Goal: Task Accomplishment & Management: Use online tool/utility

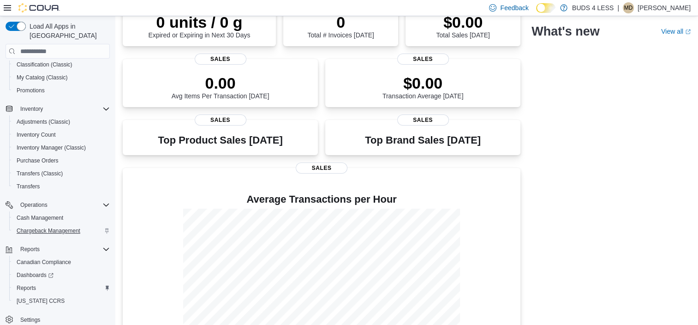
scroll to position [131, 0]
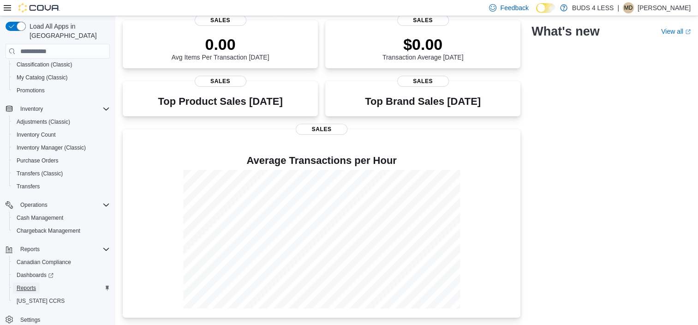
click at [26, 284] on span "Reports" at bounding box center [26, 287] width 19 height 7
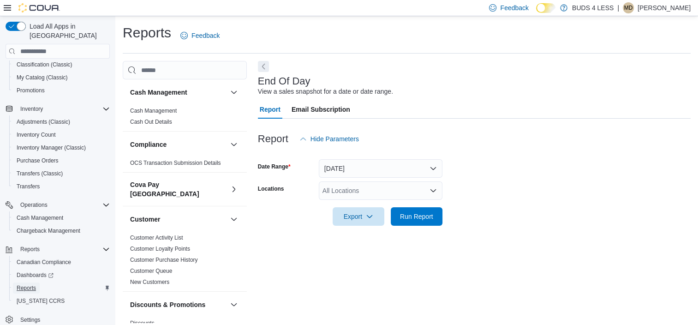
scroll to position [6, 0]
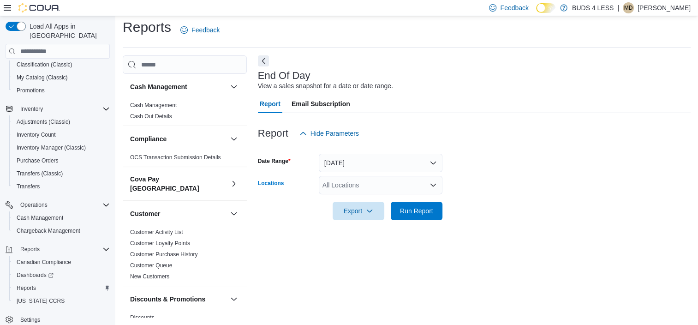
click at [372, 183] on div "All Locations" at bounding box center [381, 185] width 124 height 18
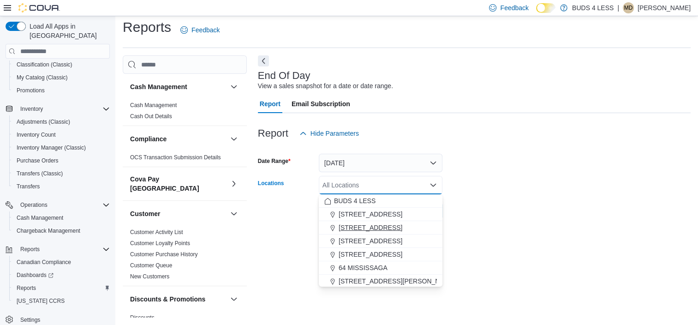
click at [363, 223] on span "[STREET_ADDRESS]" at bounding box center [371, 227] width 64 height 9
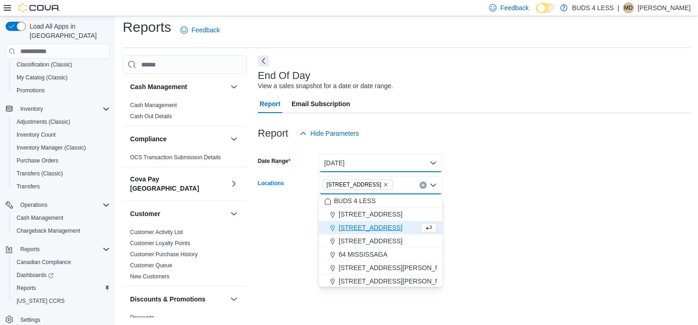
click at [373, 171] on button "[DATE]" at bounding box center [381, 163] width 124 height 18
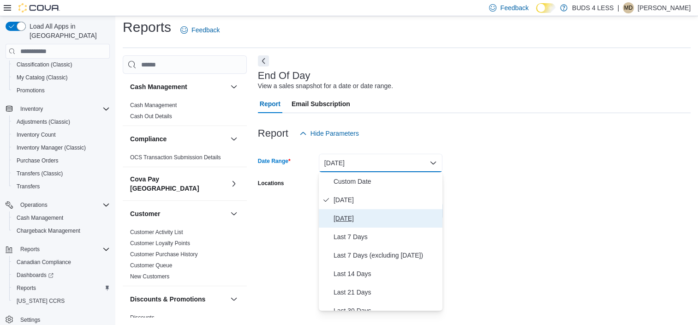
click at [374, 216] on span "[DATE]" at bounding box center [385, 218] width 105 height 11
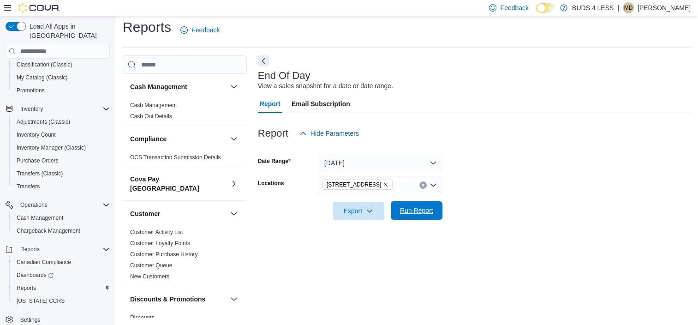
click at [440, 202] on button "Run Report" at bounding box center [417, 210] width 52 height 18
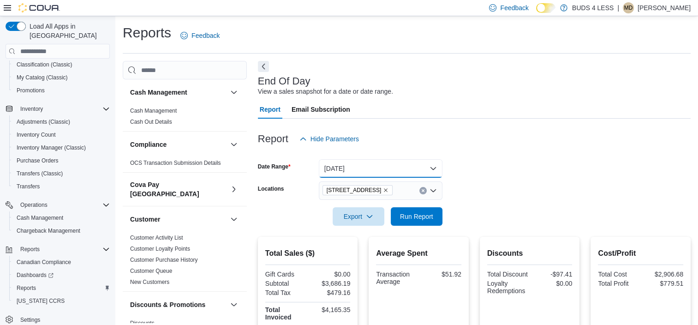
click at [347, 167] on button "[DATE]" at bounding box center [381, 168] width 124 height 18
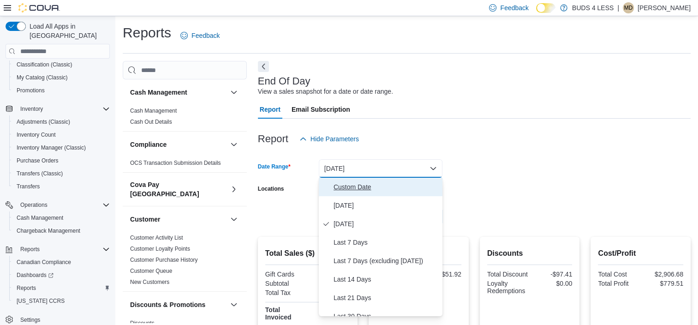
click at [364, 186] on span "Custom Date" at bounding box center [385, 186] width 105 height 11
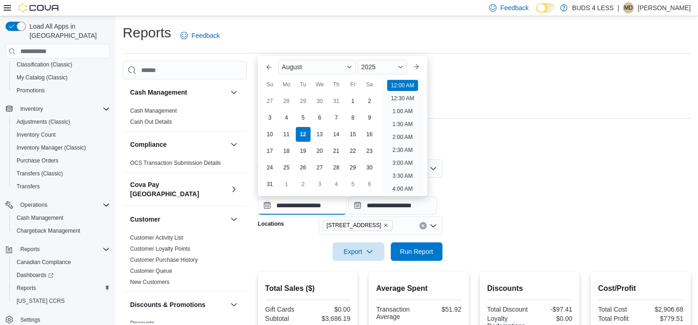
click at [328, 201] on input "**********" at bounding box center [302, 205] width 89 height 18
click at [285, 118] on div "4" at bounding box center [286, 118] width 16 height 16
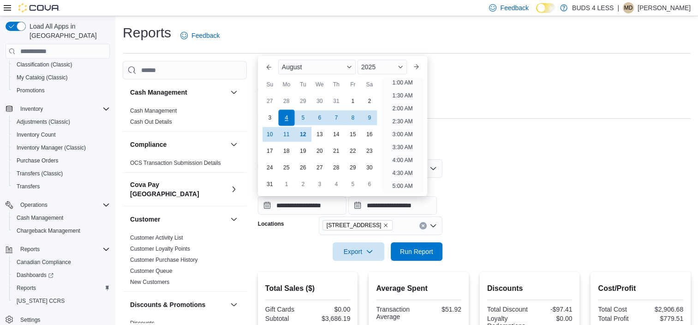
type input "**********"
click at [563, 185] on div "**********" at bounding box center [474, 196] width 433 height 35
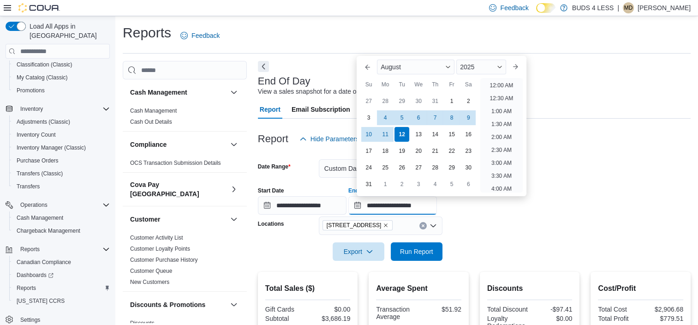
click at [396, 199] on input "**********" at bounding box center [392, 205] width 89 height 18
click at [368, 136] on div "10" at bounding box center [369, 134] width 16 height 16
type input "**********"
click at [491, 247] on form "**********" at bounding box center [474, 204] width 433 height 113
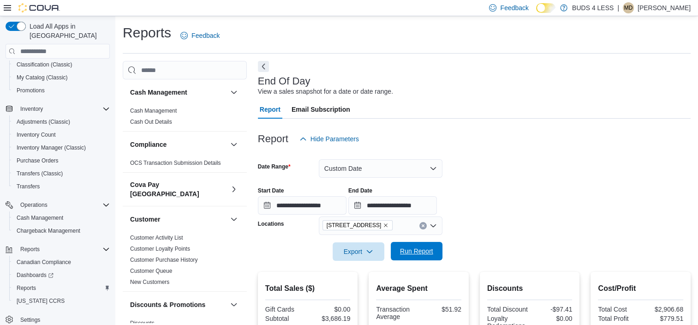
click at [419, 254] on span "Run Report" at bounding box center [416, 250] width 33 height 9
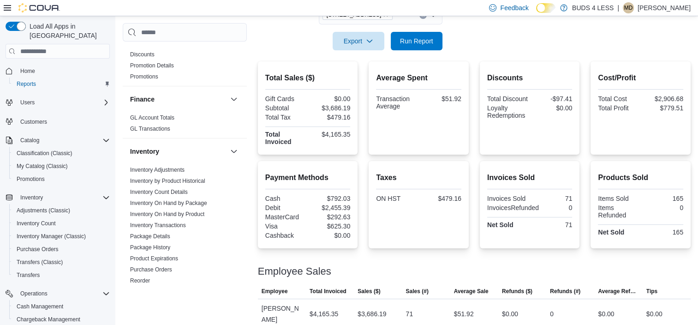
scroll to position [369, 0]
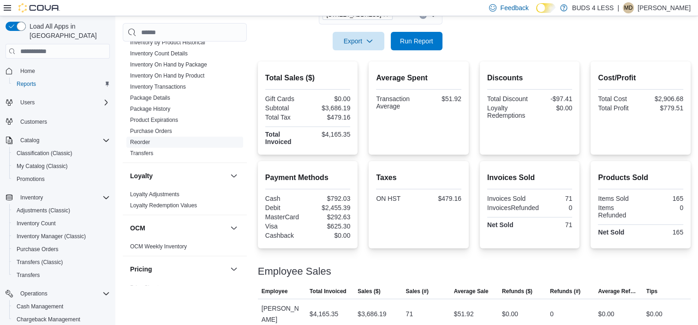
click at [142, 139] on link "Reorder" at bounding box center [140, 142] width 20 height 6
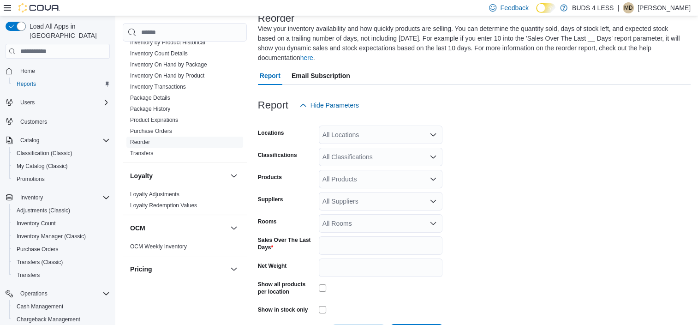
scroll to position [41, 0]
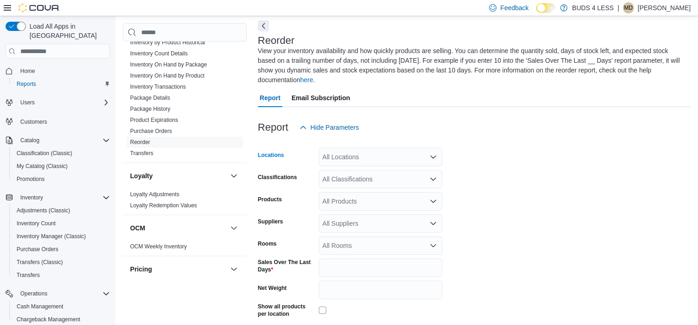
click at [411, 149] on div "All Locations" at bounding box center [381, 157] width 124 height 18
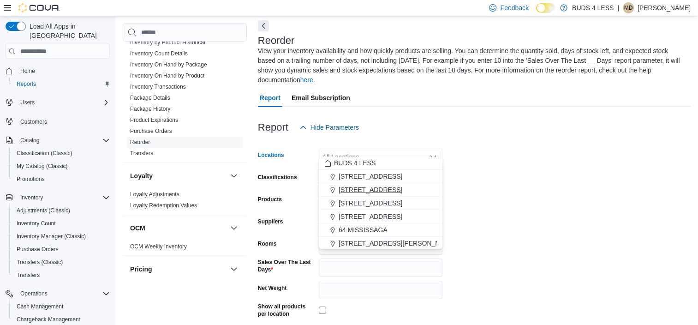
click at [361, 190] on span "[STREET_ADDRESS]" at bounding box center [371, 189] width 64 height 9
click at [485, 170] on form "Locations 2125 16th St E., Unit H3 Combo box. Selected. 2125 16th St E., Unit H…" at bounding box center [474, 251] width 433 height 228
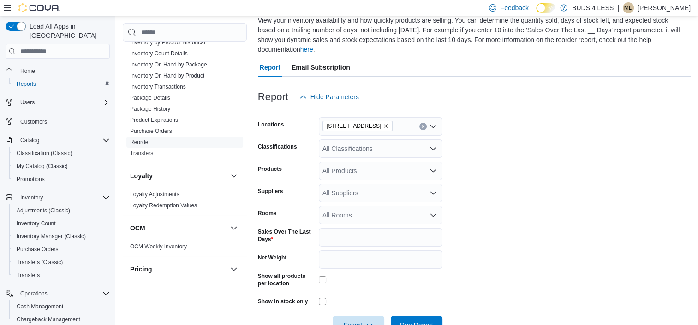
scroll to position [87, 0]
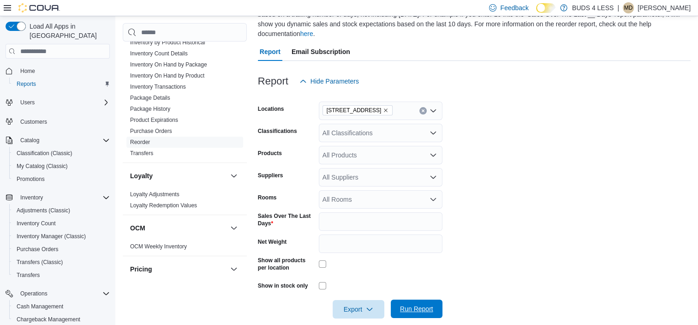
click at [421, 304] on span "Run Report" at bounding box center [416, 308] width 33 height 9
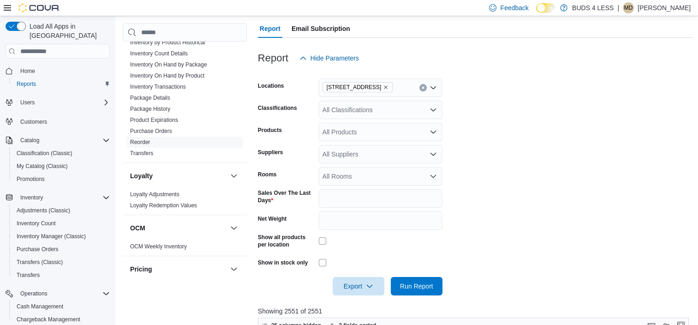
scroll to position [87, 0]
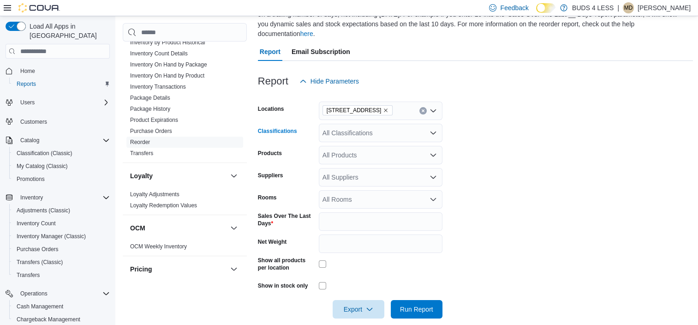
click at [377, 127] on div "All Classifications" at bounding box center [381, 133] width 124 height 18
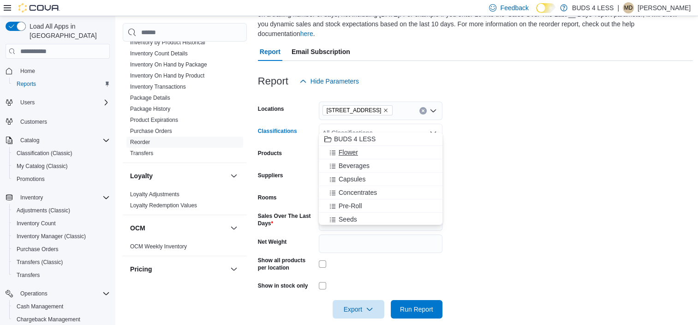
drag, startPoint x: 343, startPoint y: 166, endPoint x: 353, endPoint y: 149, distance: 20.5
click at [353, 149] on div "BUDS 4 LESS Flower Beverages Capsules Concentrates Pre-Roll Seeds Topicals Oil" at bounding box center [381, 259] width 124 height 254
click at [353, 149] on span "Flower" at bounding box center [348, 152] width 19 height 9
click at [477, 154] on form "Locations 2125 16th St E., Unit H3 Classifications Flower Combo box. Selected. …" at bounding box center [475, 204] width 435 height 228
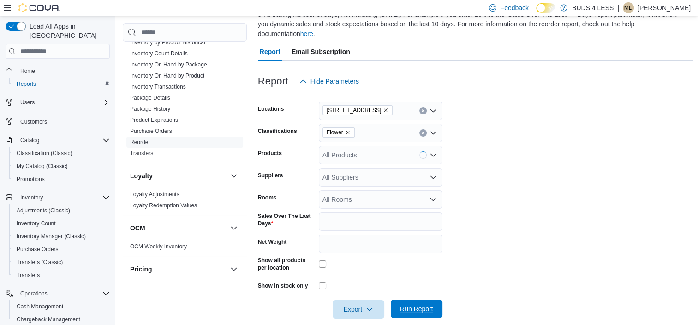
click at [421, 304] on span "Run Report" at bounding box center [416, 308] width 33 height 9
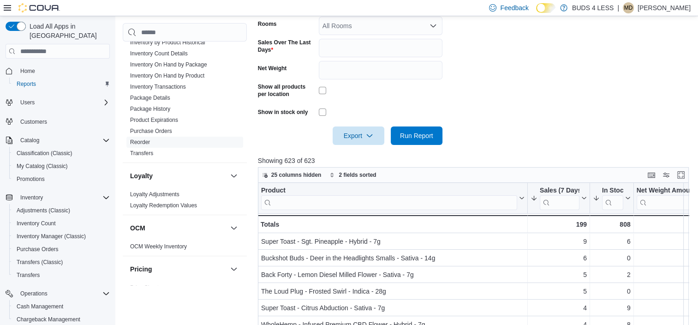
scroll to position [317, 0]
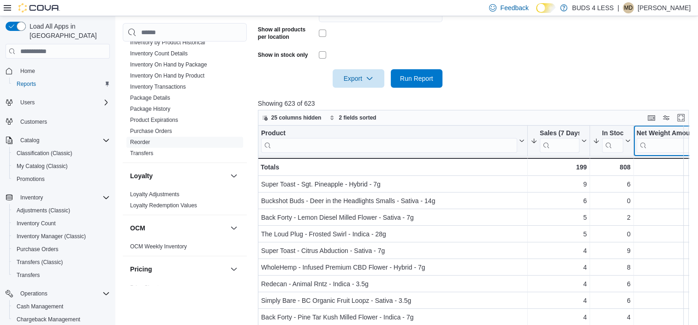
click at [677, 136] on button "Net Weight Amount" at bounding box center [672, 141] width 72 height 24
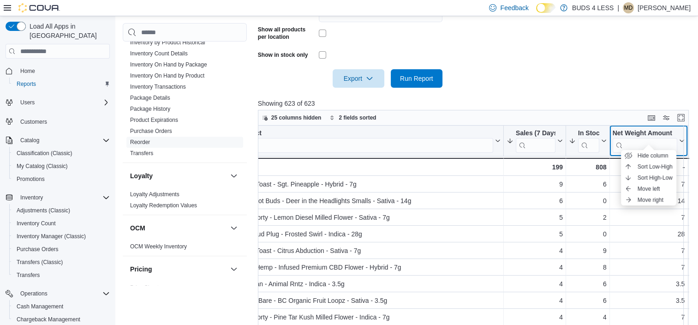
click at [682, 140] on icon at bounding box center [681, 141] width 4 height 2
click at [646, 138] on input "search" at bounding box center [644, 145] width 65 height 15
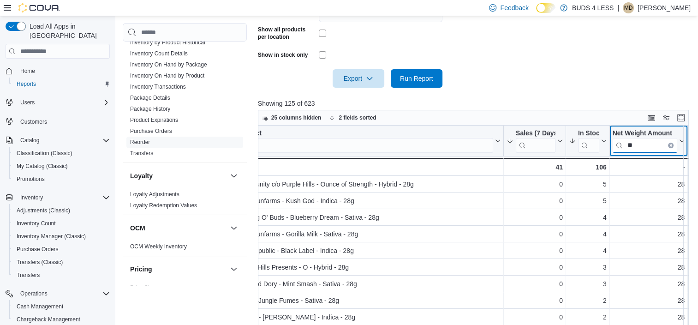
scroll to position [461, 24]
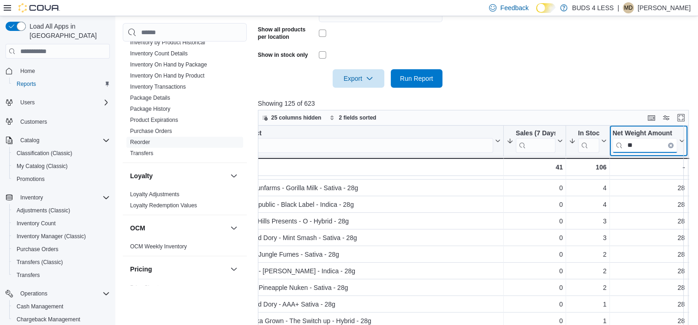
drag, startPoint x: 647, startPoint y: 137, endPoint x: 623, endPoint y: 138, distance: 24.1
click at [623, 138] on input "**" at bounding box center [644, 145] width 65 height 15
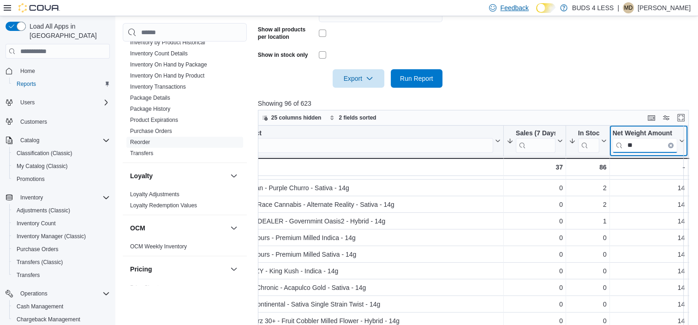
type input "**"
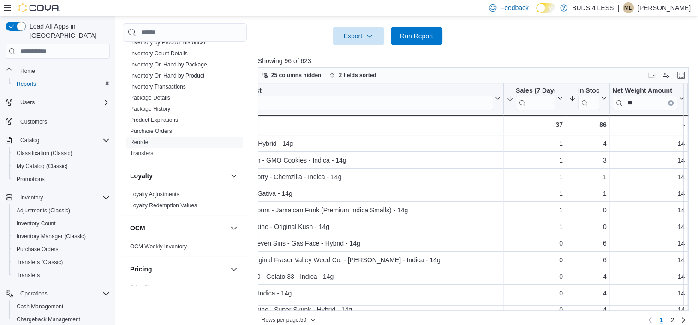
scroll to position [231, 0]
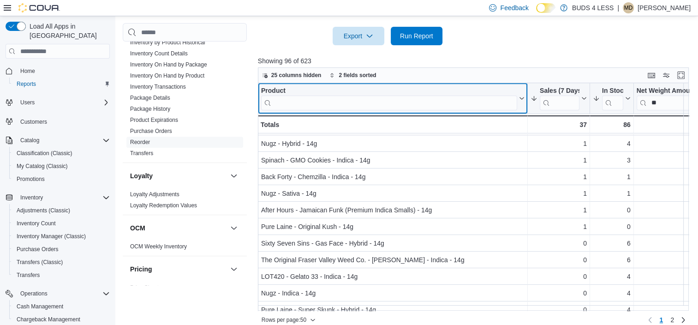
click at [333, 95] on input "search" at bounding box center [389, 102] width 256 height 15
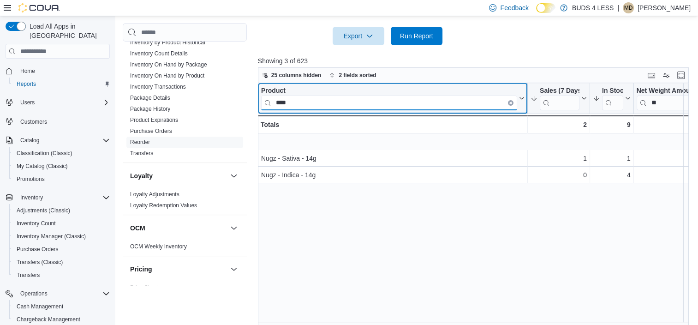
scroll to position [0, 0]
type input "*"
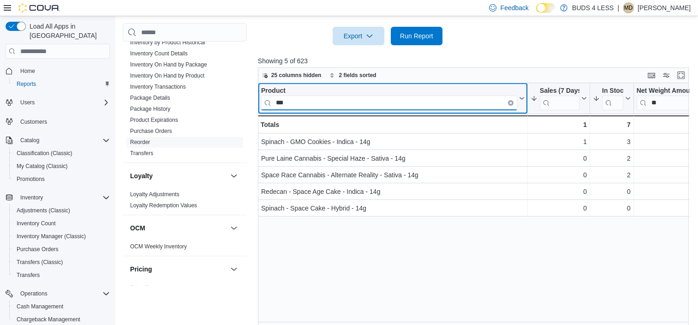
type input "****"
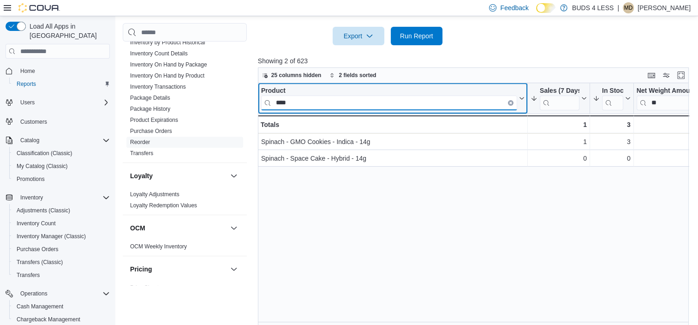
drag, startPoint x: 371, startPoint y: 89, endPoint x: 258, endPoint y: 89, distance: 113.0
click at [258, 89] on div "Product **** Click to view column header actions" at bounding box center [393, 98] width 270 height 31
drag, startPoint x: 307, startPoint y: 95, endPoint x: 143, endPoint y: 98, distance: 164.2
click at [143, 98] on div "Cash Management Cash Management Cash Out Details Compliance OCS Transaction Sub…" at bounding box center [408, 14] width 570 height 626
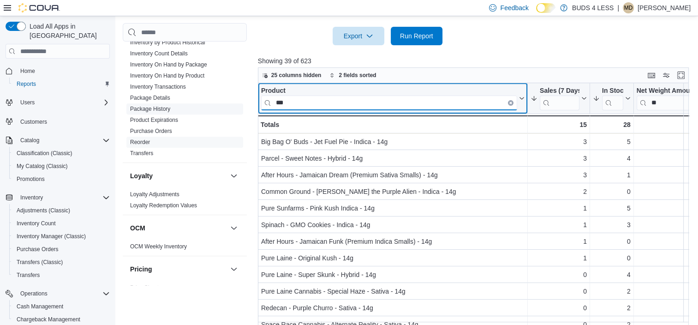
type input "****"
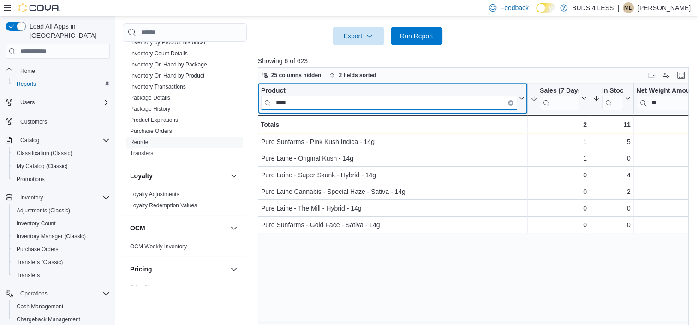
drag, startPoint x: 321, startPoint y: 95, endPoint x: 243, endPoint y: 94, distance: 78.4
click at [243, 94] on div "Cash Management Cash Management Cash Out Details Compliance OCS Transaction Sub…" at bounding box center [408, 14] width 570 height 626
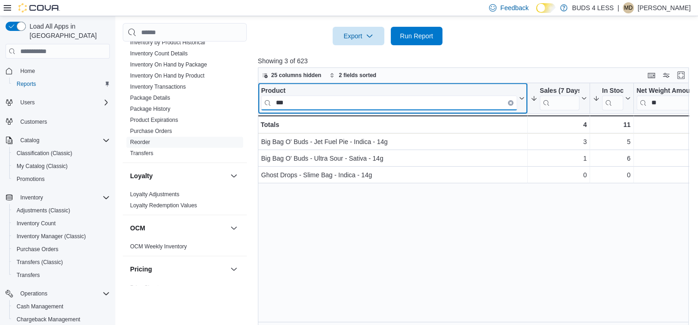
type input "***"
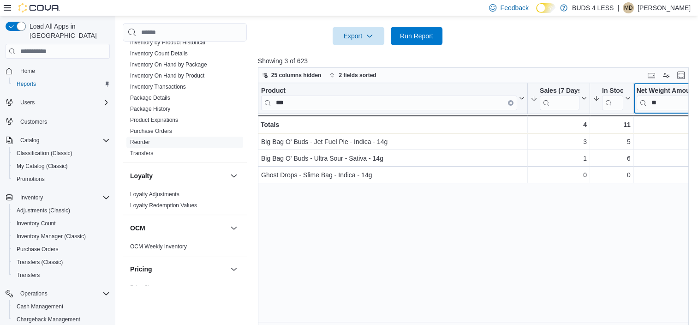
scroll to position [0, 18]
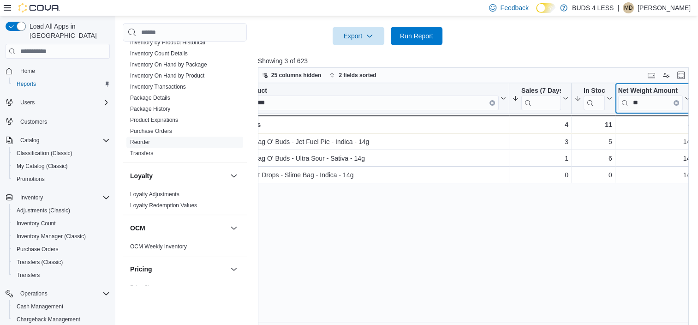
drag, startPoint x: 665, startPoint y: 90, endPoint x: 647, endPoint y: 91, distance: 18.5
click at [648, 95] on input "**" at bounding box center [650, 102] width 65 height 15
drag, startPoint x: 642, startPoint y: 92, endPoint x: 629, endPoint y: 91, distance: 12.9
click at [629, 95] on input "**" at bounding box center [650, 102] width 65 height 15
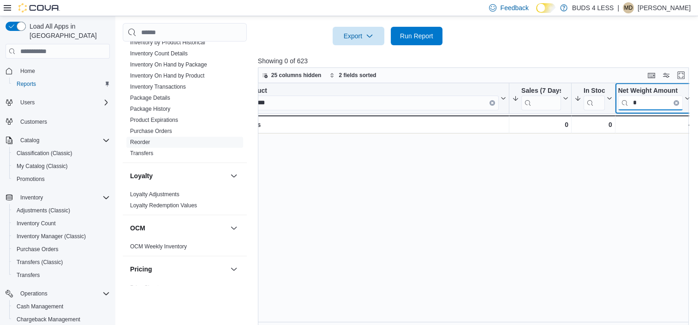
type input "*"
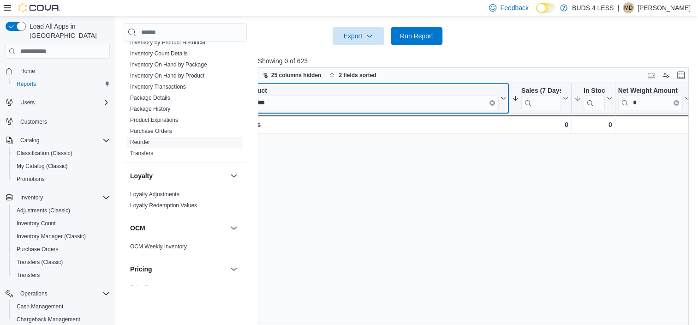
scroll to position [0, 0]
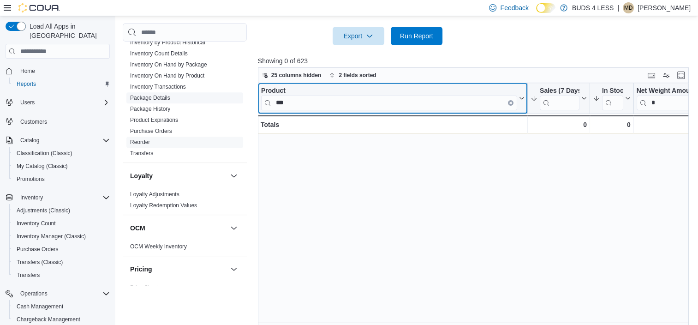
drag, startPoint x: 374, startPoint y: 89, endPoint x: 220, endPoint y: 91, distance: 154.1
click at [220, 91] on div "Cash Management Cash Management Cash Out Details Compliance OCS Transaction Sub…" at bounding box center [408, 14] width 570 height 626
drag, startPoint x: 364, startPoint y: 93, endPoint x: 268, endPoint y: 87, distance: 95.7
click at [268, 95] on input "***" at bounding box center [389, 102] width 256 height 15
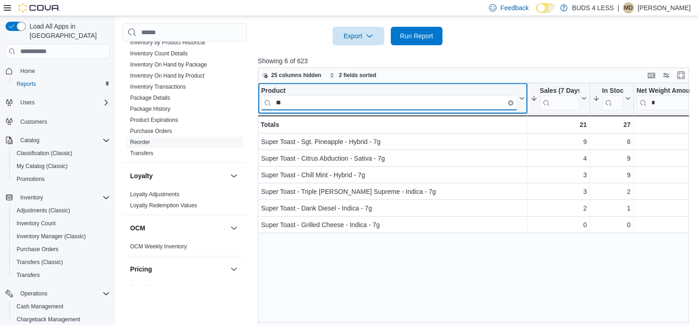
type input "*"
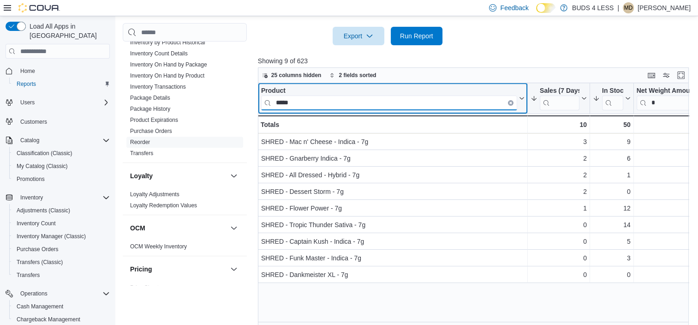
drag, startPoint x: 327, startPoint y: 89, endPoint x: 242, endPoint y: 87, distance: 84.9
click at [242, 87] on div "Cash Management Cash Management Cash Out Details Compliance OCS Transaction Sub…" at bounding box center [408, 14] width 570 height 626
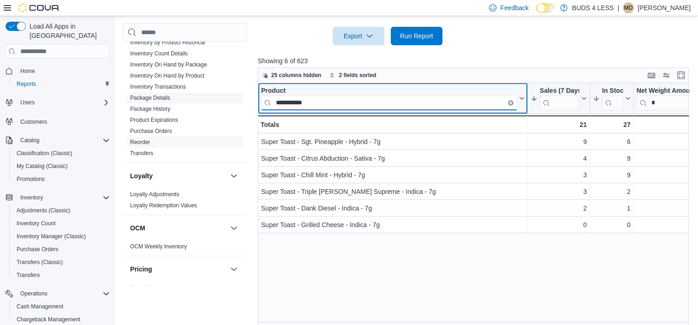
drag, startPoint x: 336, startPoint y: 92, endPoint x: 234, endPoint y: 94, distance: 101.9
click at [234, 94] on div "Cash Management Cash Management Cash Out Details Compliance OCS Transaction Sub…" at bounding box center [408, 14] width 570 height 626
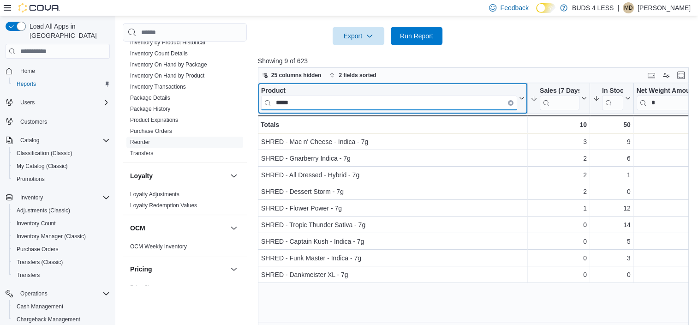
drag, startPoint x: 318, startPoint y: 90, endPoint x: 273, endPoint y: 95, distance: 45.4
click at [273, 95] on input "*****" at bounding box center [389, 102] width 256 height 15
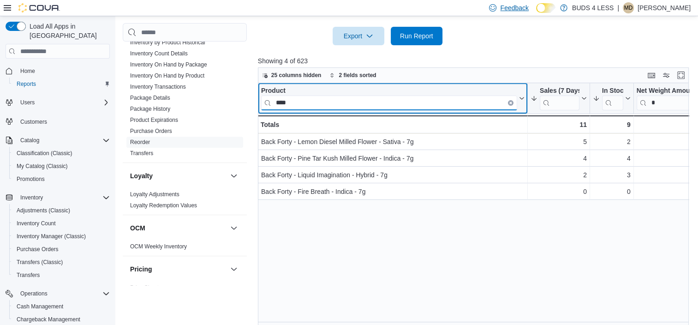
type input "****"
drag, startPoint x: 378, startPoint y: 95, endPoint x: 226, endPoint y: 83, distance: 152.2
click at [226, 83] on div "Cash Management Cash Management Cash Out Details Compliance OCS Transaction Sub…" at bounding box center [408, 14] width 570 height 626
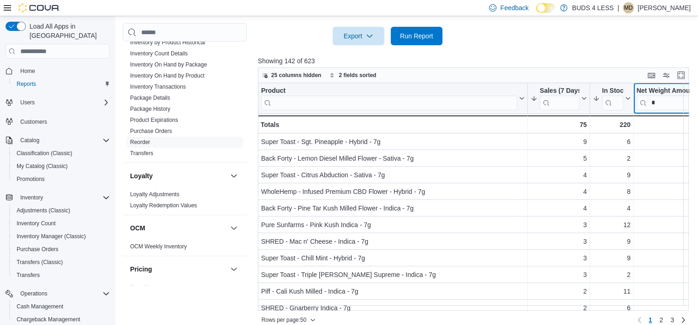
click at [655, 95] on input "*" at bounding box center [668, 102] width 65 height 15
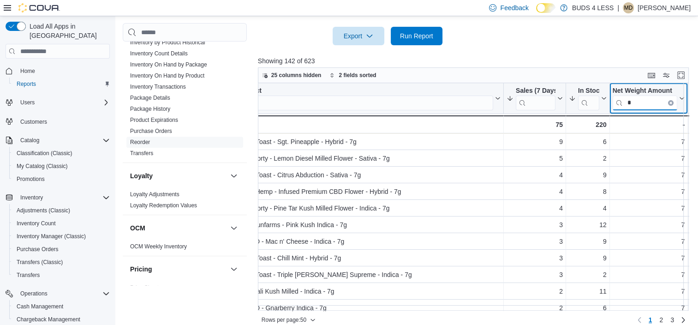
drag, startPoint x: 647, startPoint y: 89, endPoint x: 620, endPoint y: 89, distance: 26.7
click at [620, 95] on input "*" at bounding box center [644, 102] width 65 height 15
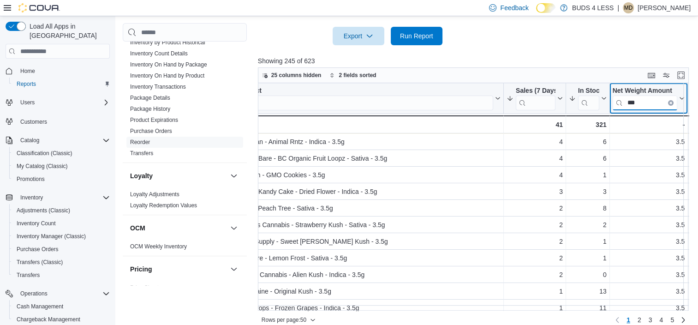
type input "***"
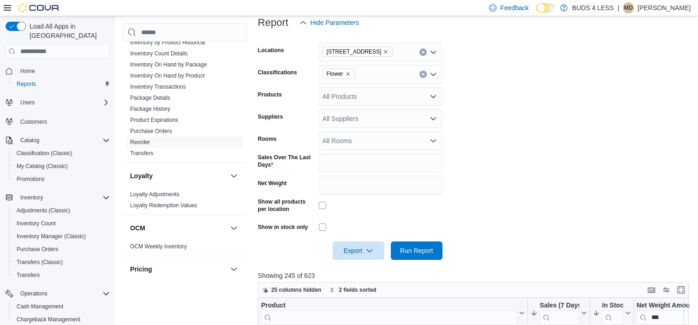
scroll to position [129, 0]
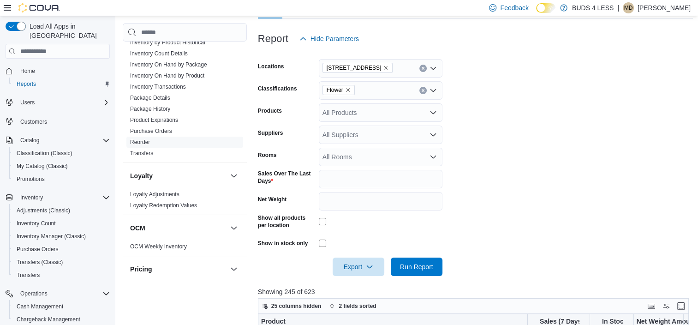
click at [345, 87] on icon "Remove Flower from selection in this group" at bounding box center [348, 90] width 6 height 6
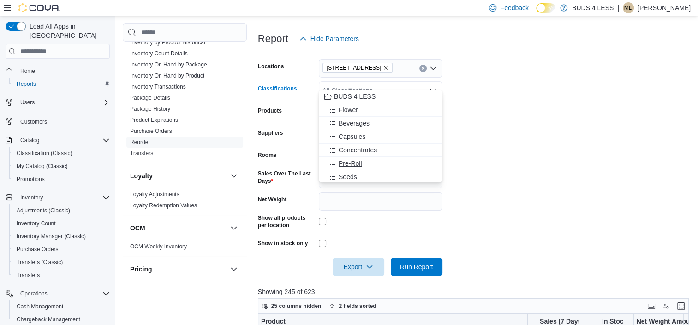
click at [362, 159] on div "Pre-Roll" at bounding box center [380, 163] width 113 height 9
click at [612, 137] on form "Locations 2125 16th St E., Unit H3 Classifications Pre-Roll Combo box. Selected…" at bounding box center [475, 162] width 435 height 228
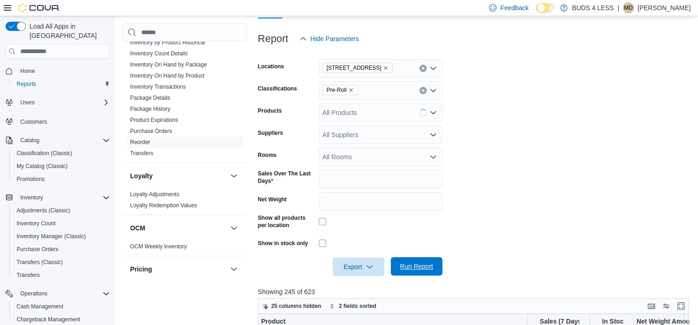
click at [418, 261] on span "Run Report" at bounding box center [416, 265] width 33 height 9
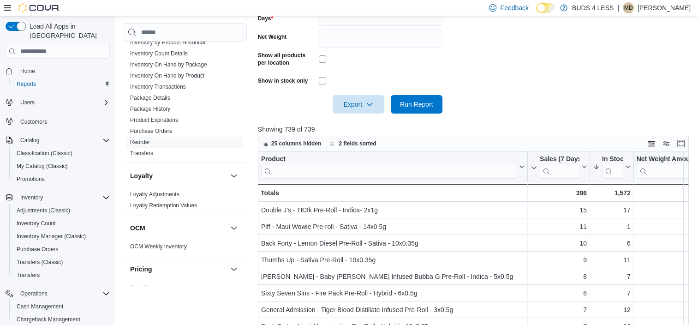
scroll to position [314, 0]
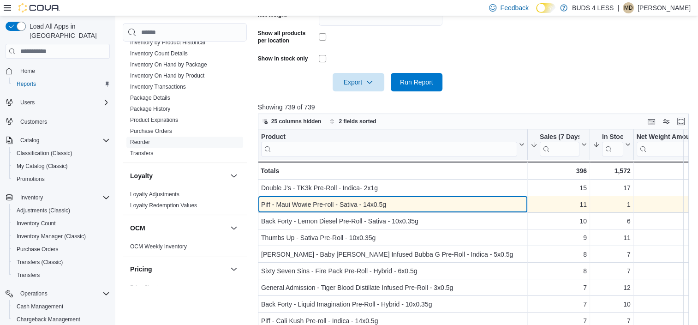
click at [325, 199] on div "Piff - Maui Wowie Pre-roll - Sativa - 14x0.5g" at bounding box center [392, 204] width 263 height 11
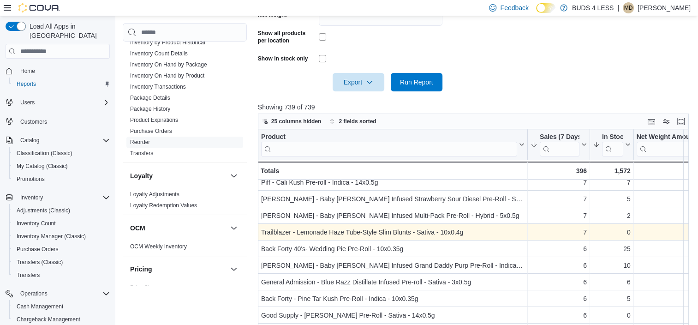
scroll to position [92, 0]
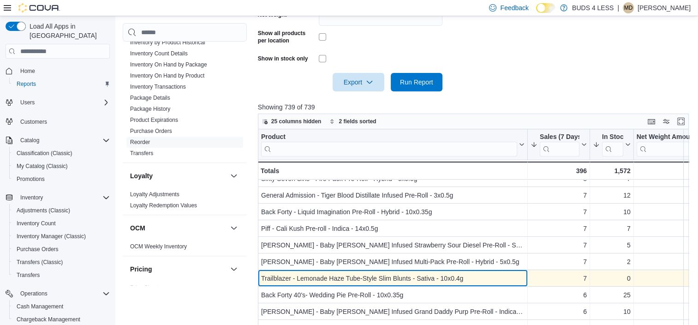
click at [348, 273] on div "Trailblazer - Lemonade Haze Tube-Style Slim Blunts - Sativa - 10x0.4g" at bounding box center [392, 278] width 263 height 11
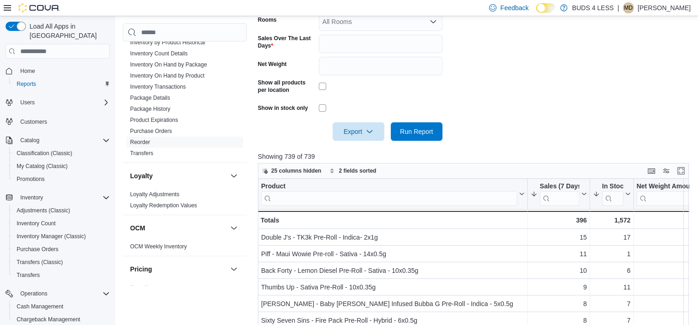
scroll to position [314, 0]
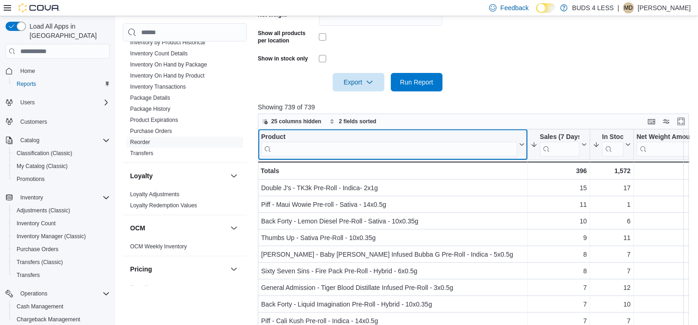
click at [385, 142] on input "search" at bounding box center [389, 149] width 256 height 15
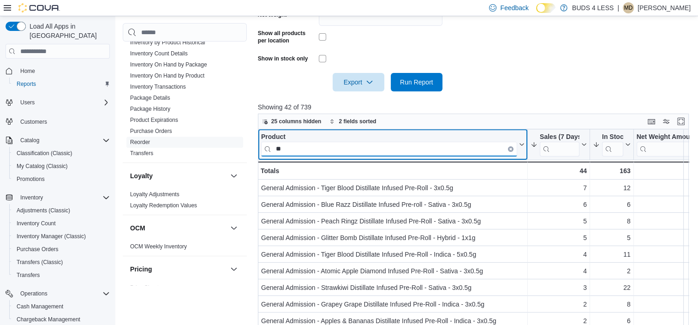
type input "*"
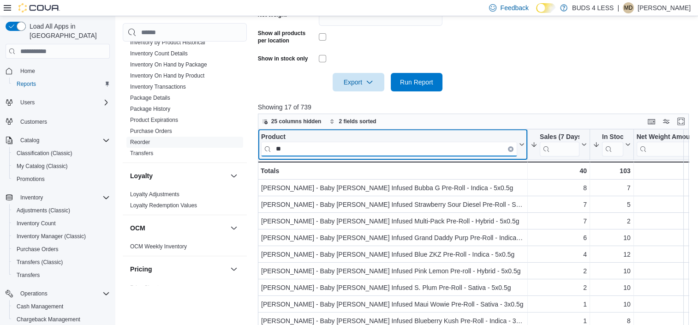
type input "*"
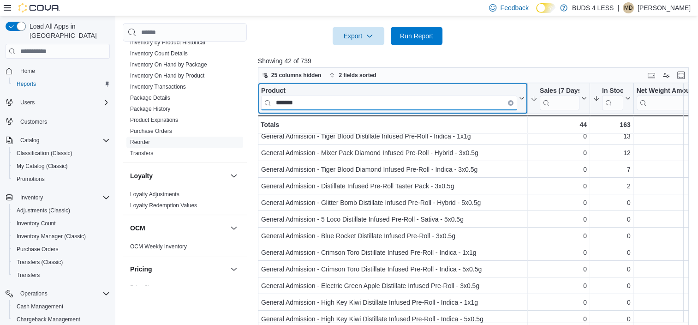
scroll to position [277, 0]
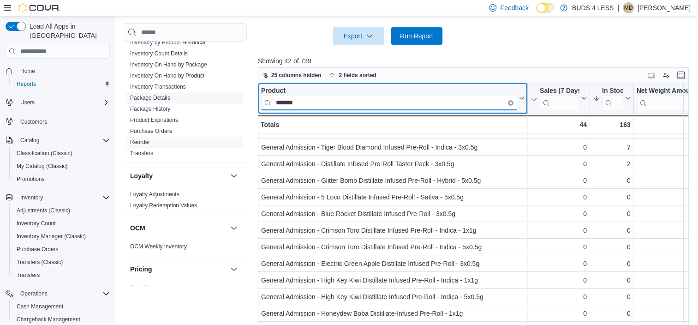
drag, startPoint x: 328, startPoint y: 91, endPoint x: 225, endPoint y: 89, distance: 102.9
click at [225, 89] on div "Cash Management Cash Management Cash Out Details Compliance OCS Transaction Sub…" at bounding box center [408, 14] width 570 height 626
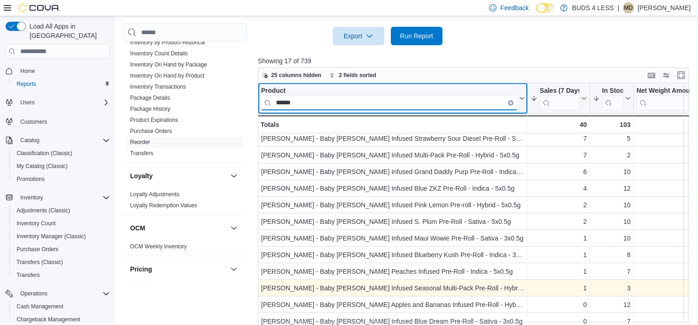
scroll to position [0, 0]
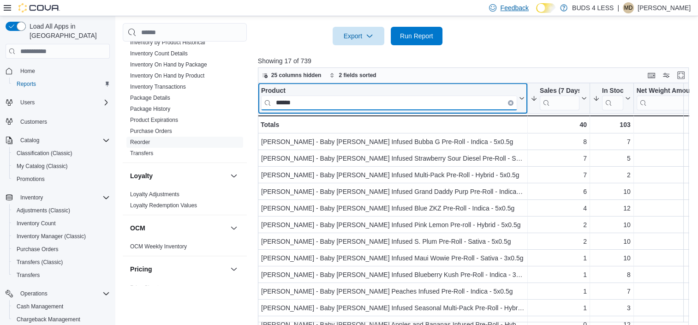
type input "******"
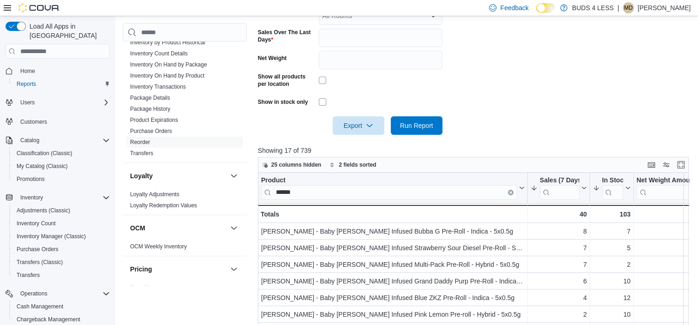
scroll to position [323, 0]
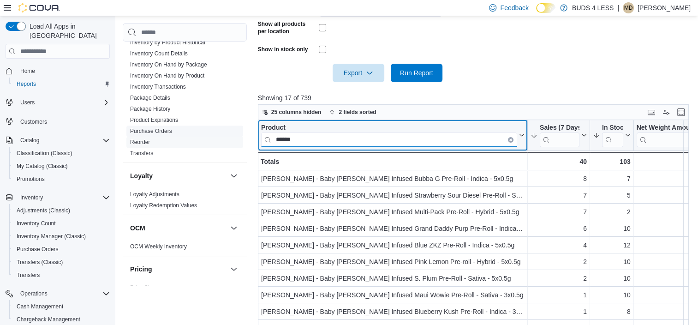
drag, startPoint x: 348, startPoint y: 127, endPoint x: 193, endPoint y: 126, distance: 154.5
click at [193, 126] on div "Cash Management Cash Management Cash Out Details Compliance OCS Transaction Sub…" at bounding box center [408, 51] width 570 height 626
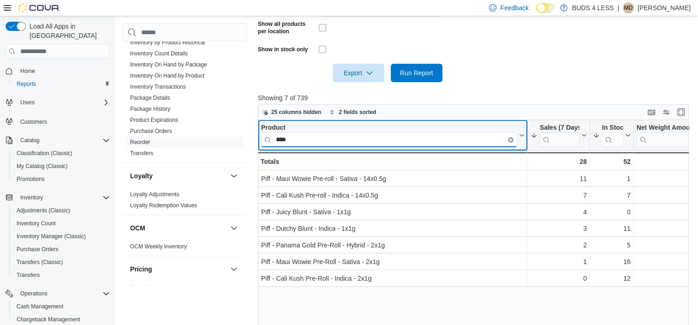
drag, startPoint x: 289, startPoint y: 130, endPoint x: 240, endPoint y: 129, distance: 48.4
click at [240, 129] on div "Cash Management Cash Management Cash Out Details Compliance OCS Transaction Sub…" at bounding box center [408, 51] width 570 height 626
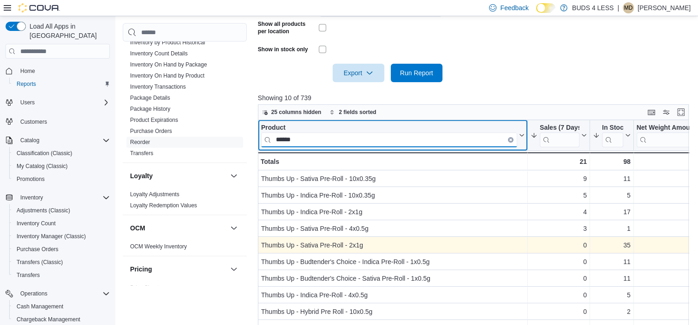
scroll to position [360, 0]
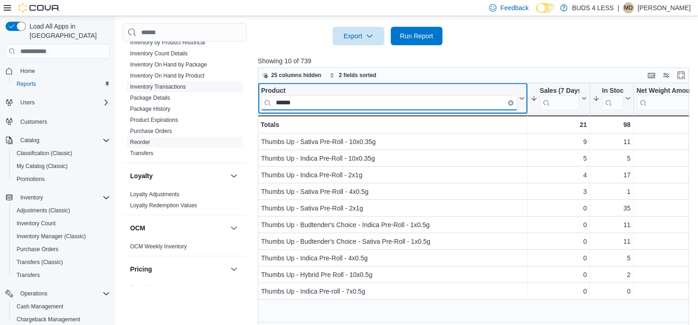
drag, startPoint x: 319, startPoint y: 96, endPoint x: 230, endPoint y: 83, distance: 89.9
click at [230, 83] on div "Cash Management Cash Management Cash Out Details Compliance OCS Transaction Sub…" at bounding box center [408, 14] width 570 height 626
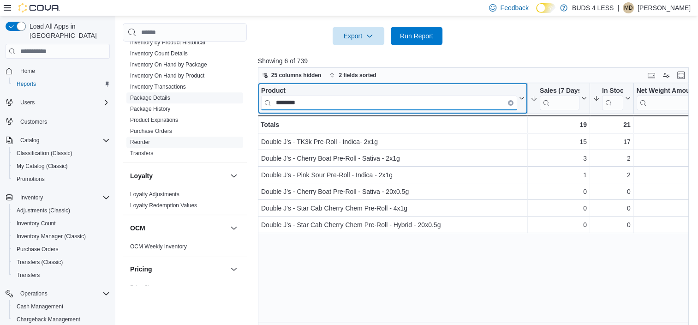
drag, startPoint x: 304, startPoint y: 89, endPoint x: 182, endPoint y: 91, distance: 122.2
click at [182, 91] on div "Cash Management Cash Management Cash Out Details Compliance OCS Transaction Sub…" at bounding box center [408, 14] width 570 height 626
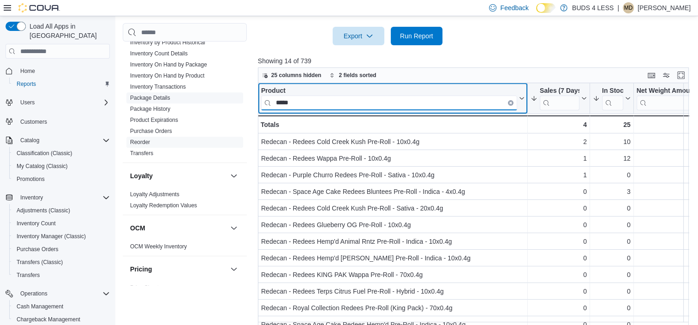
drag, startPoint x: 299, startPoint y: 92, endPoint x: 221, endPoint y: 92, distance: 77.9
click at [221, 92] on div "Cash Management Cash Management Cash Out Details Compliance OCS Transaction Sub…" at bounding box center [408, 14] width 570 height 626
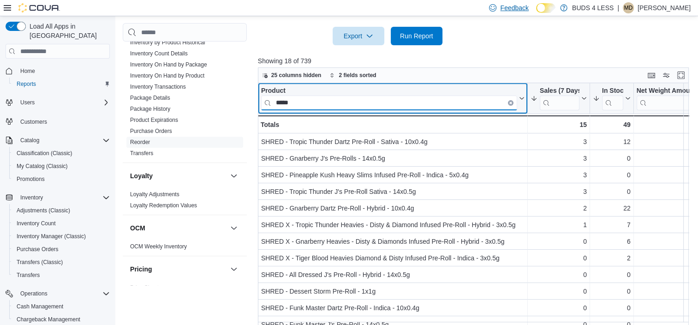
type input "*****"
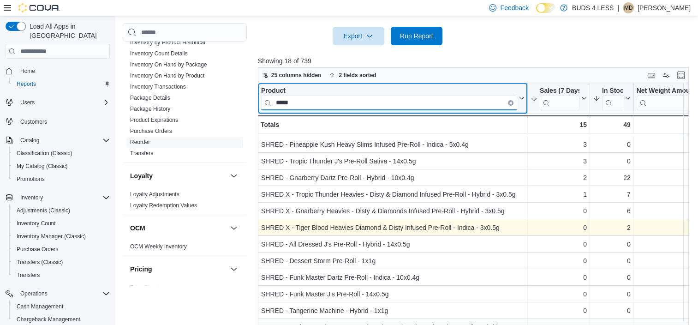
scroll to position [46, 0]
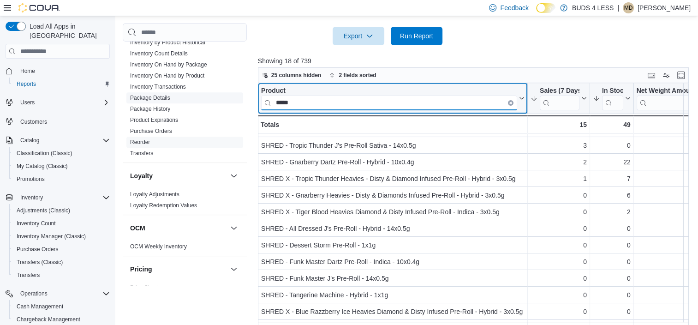
drag, startPoint x: 322, startPoint y: 91, endPoint x: 234, endPoint y: 90, distance: 88.1
click at [234, 90] on div "Cash Management Cash Management Cash Out Details Compliance OCS Transaction Sub…" at bounding box center [408, 14] width 570 height 626
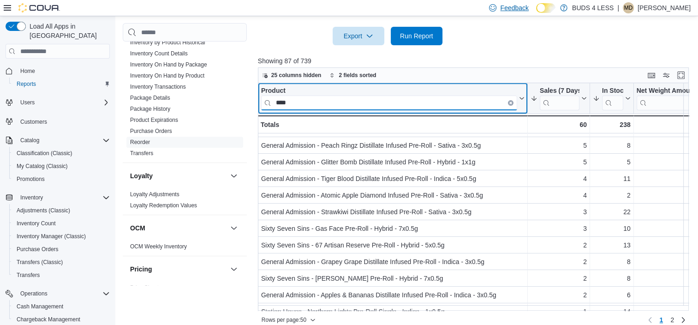
scroll to position [0, 0]
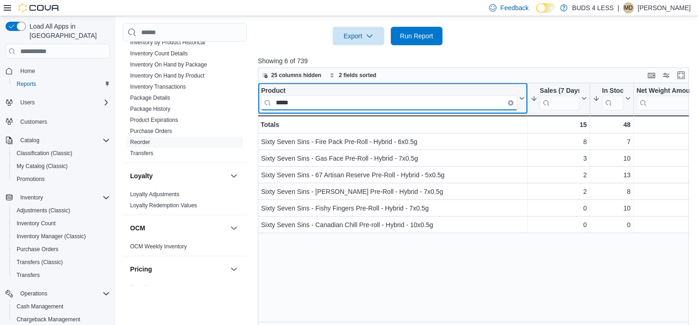
drag, startPoint x: 315, startPoint y: 97, endPoint x: 257, endPoint y: 90, distance: 58.0
click at [258, 90] on div "Product ***** Click to view column header actions" at bounding box center [393, 98] width 270 height 31
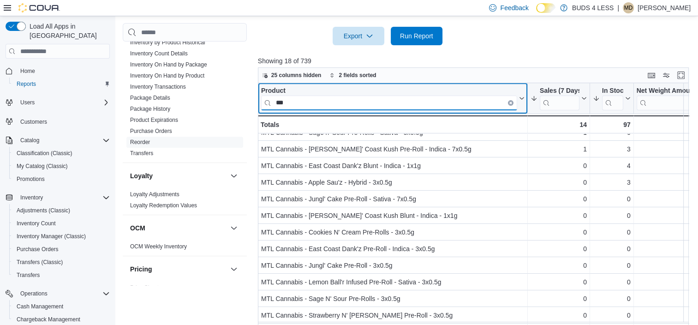
scroll to position [110, 0]
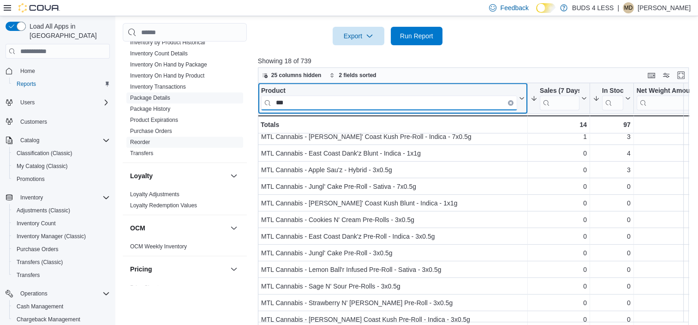
drag, startPoint x: 313, startPoint y: 92, endPoint x: 210, endPoint y: 90, distance: 102.9
click at [210, 90] on div "Cash Management Cash Management Cash Out Details Compliance OCS Transaction Sub…" at bounding box center [408, 14] width 570 height 626
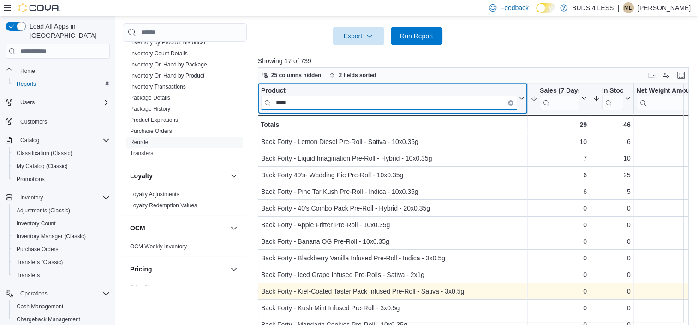
scroll to position [0, 0]
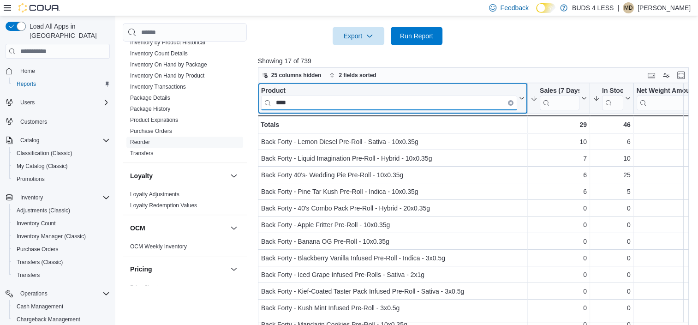
drag, startPoint x: 307, startPoint y: 96, endPoint x: 262, endPoint y: 90, distance: 45.1
click at [263, 95] on input "****" at bounding box center [389, 102] width 256 height 15
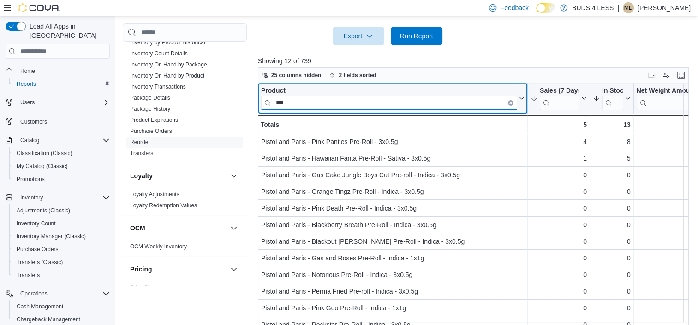
drag, startPoint x: 297, startPoint y: 91, endPoint x: 262, endPoint y: 90, distance: 34.6
click at [262, 95] on input "***" at bounding box center [389, 102] width 256 height 15
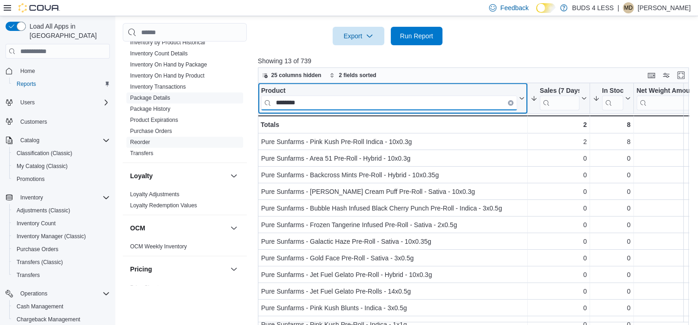
drag, startPoint x: 379, startPoint y: 87, endPoint x: 183, endPoint y: 92, distance: 196.1
click at [183, 92] on div "Cash Management Cash Management Cash Out Details Compliance OCS Transaction Sub…" at bounding box center [408, 14] width 570 height 626
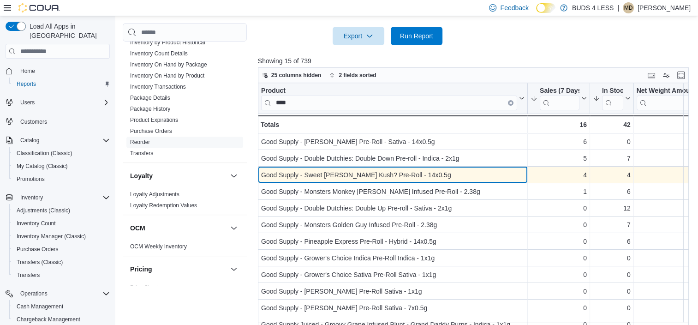
click at [465, 169] on div "Good Supply - Sweet Berry Kush? Pre-Roll - 14x0.5g" at bounding box center [392, 174] width 263 height 11
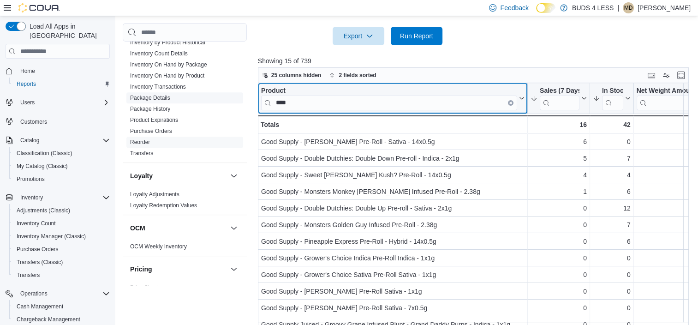
drag, startPoint x: 334, startPoint y: 91, endPoint x: 209, endPoint y: 89, distance: 125.0
click at [210, 89] on div "Cash Management Cash Management Cash Out Details Compliance OCS Transaction Sub…" at bounding box center [408, 14] width 570 height 626
drag, startPoint x: 296, startPoint y: 95, endPoint x: 284, endPoint y: 94, distance: 12.0
click at [284, 95] on input "****" at bounding box center [389, 102] width 256 height 15
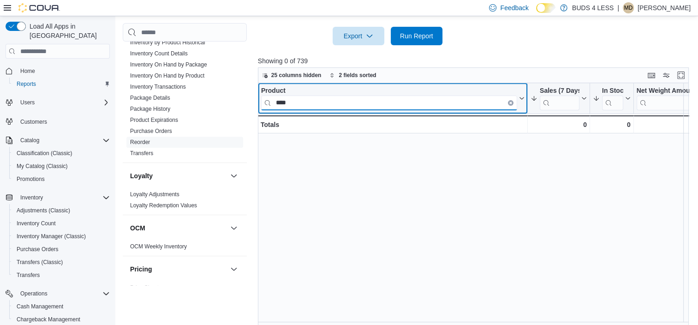
click at [302, 95] on input "****" at bounding box center [389, 102] width 256 height 15
drag, startPoint x: 302, startPoint y: 92, endPoint x: 268, endPoint y: 92, distance: 34.1
click at [268, 95] on input "****" at bounding box center [389, 102] width 256 height 15
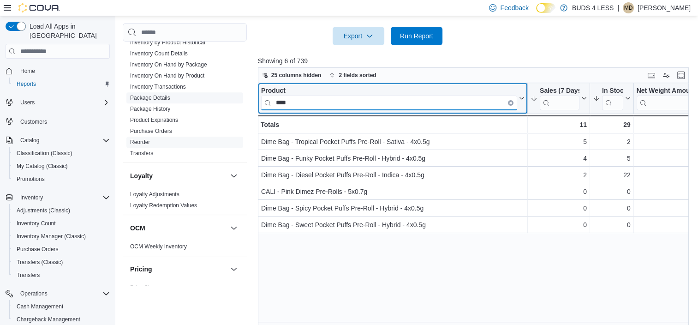
drag, startPoint x: 304, startPoint y: 91, endPoint x: 173, endPoint y: 87, distance: 130.6
click at [173, 87] on div "Cash Management Cash Management Cash Out Details Compliance OCS Transaction Sub…" at bounding box center [408, 14] width 570 height 626
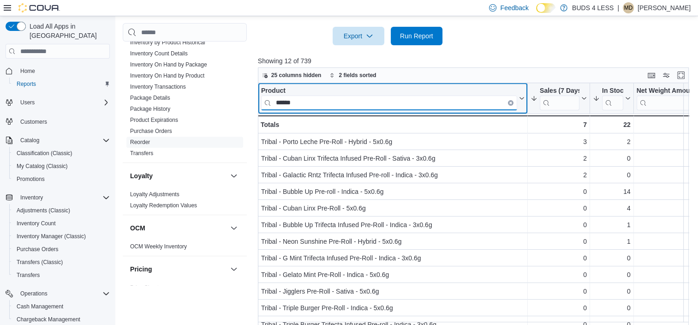
type input "******"
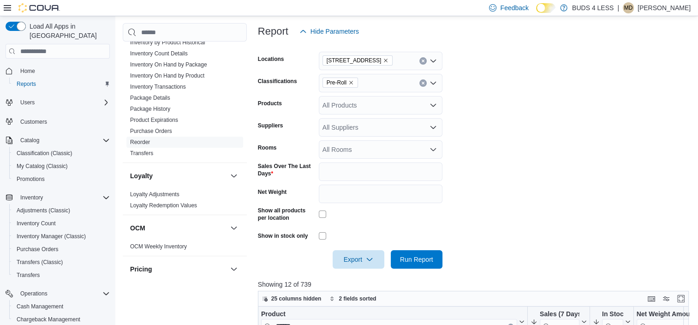
scroll to position [83, 0]
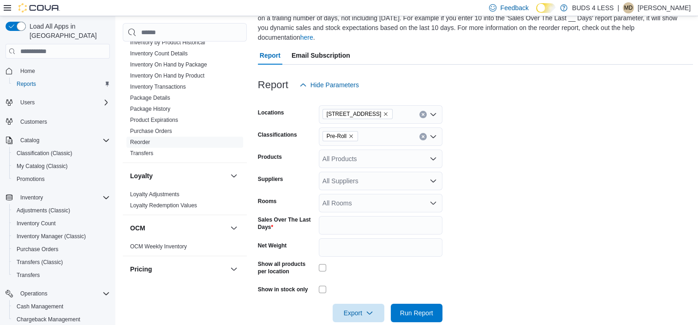
click at [352, 133] on icon "Remove Pre-Roll from selection in this group" at bounding box center [351, 136] width 6 height 6
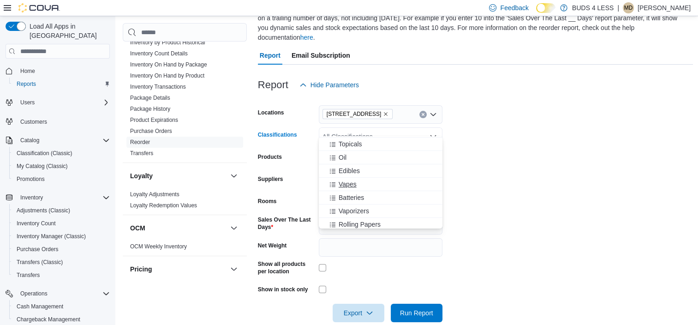
click at [348, 181] on span "Vapes" at bounding box center [348, 183] width 18 height 9
click at [522, 183] on form "Locations 2125 16th St E., Unit H3 Classifications Vapes Combo box. Selected. V…" at bounding box center [475, 208] width 435 height 228
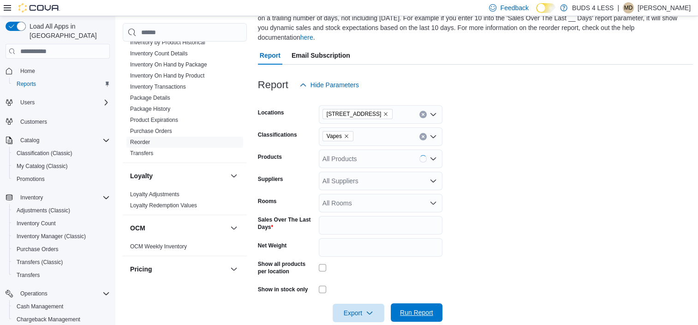
drag, startPoint x: 405, startPoint y: 301, endPoint x: 415, endPoint y: 297, distance: 10.6
click at [405, 308] on span "Run Report" at bounding box center [416, 312] width 33 height 9
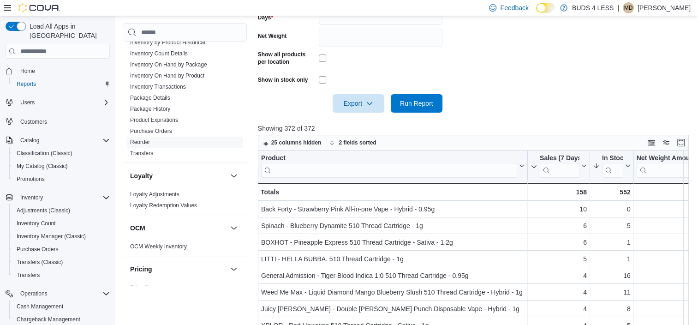
scroll to position [314, 0]
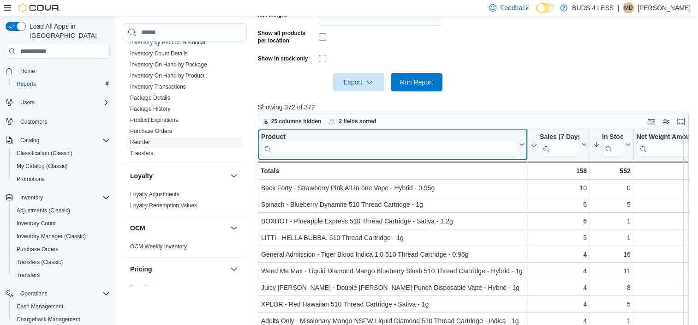
click at [444, 143] on input "search" at bounding box center [389, 149] width 256 height 15
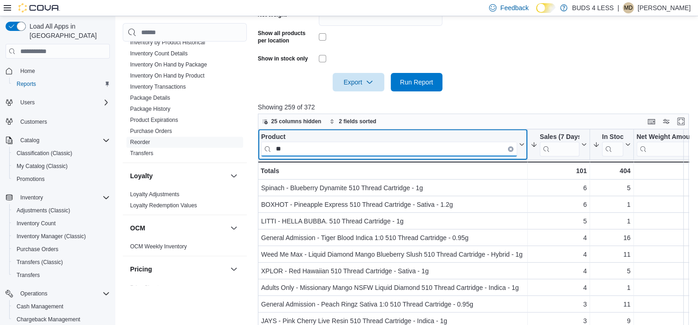
type input "*"
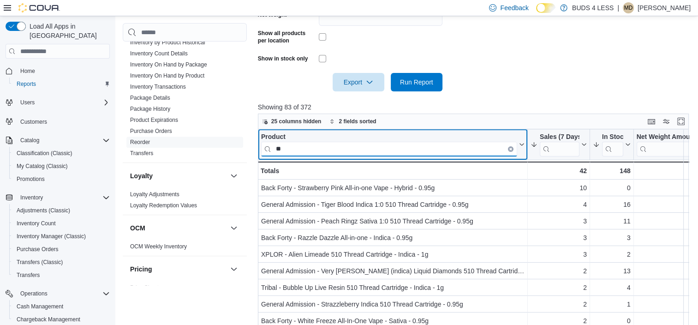
type input "*"
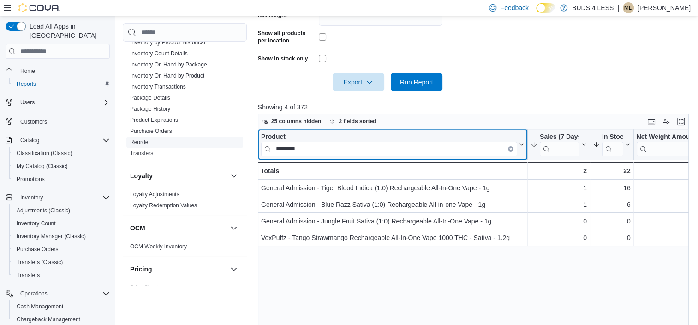
drag, startPoint x: 382, startPoint y: 140, endPoint x: 220, endPoint y: 130, distance: 162.7
click at [220, 130] on div "Cash Management Cash Management Cash Out Details Compliance OCS Transaction Sub…" at bounding box center [408, 60] width 570 height 626
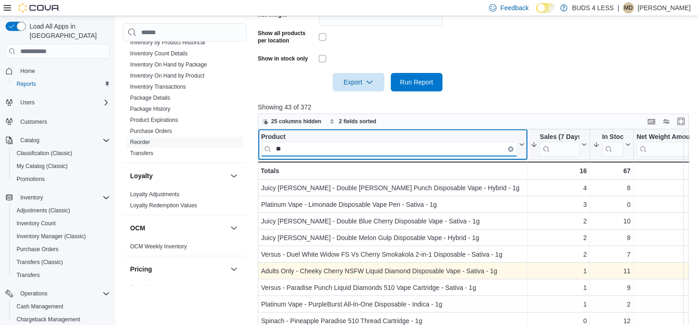
type input "*"
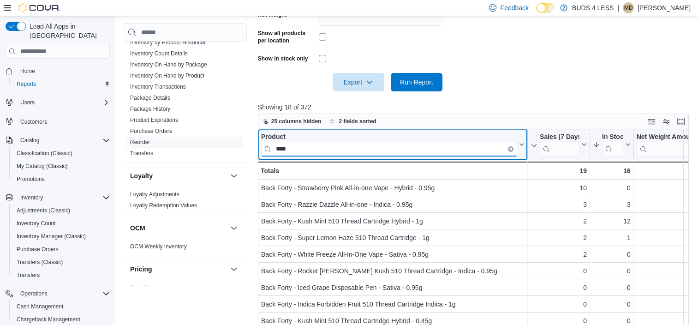
type input "****"
drag, startPoint x: 314, startPoint y: 139, endPoint x: 236, endPoint y: 133, distance: 78.2
click at [236, 133] on div "Cash Management Cash Management Cash Out Details Compliance OCS Transaction Sub…" at bounding box center [408, 60] width 570 height 626
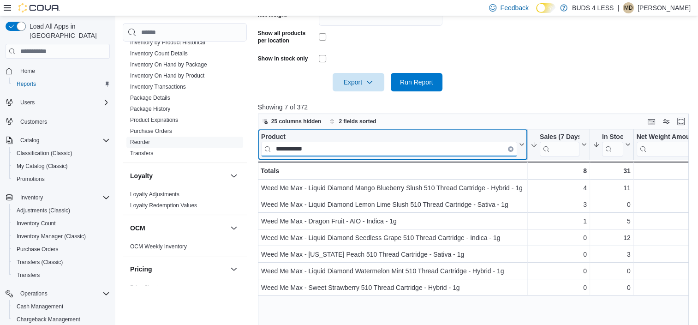
drag, startPoint x: 327, startPoint y: 137, endPoint x: 251, endPoint y: 137, distance: 75.6
click at [251, 137] on div "Cash Management Cash Management Cash Out Details Compliance OCS Transaction Sub…" at bounding box center [408, 60] width 570 height 626
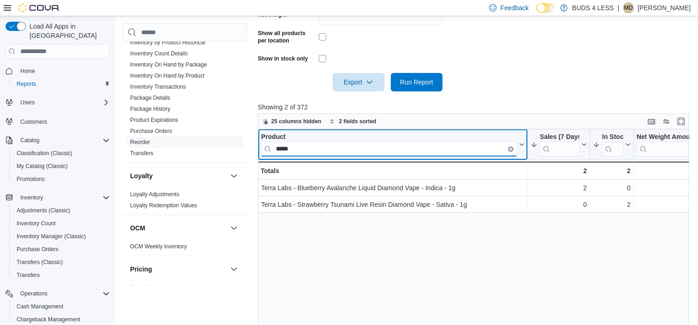
click at [311, 142] on input "*****" at bounding box center [389, 149] width 256 height 15
drag, startPoint x: 306, startPoint y: 139, endPoint x: 234, endPoint y: 137, distance: 72.0
click at [234, 137] on div "Cash Management Cash Management Cash Out Details Compliance OCS Transaction Sub…" at bounding box center [408, 60] width 570 height 626
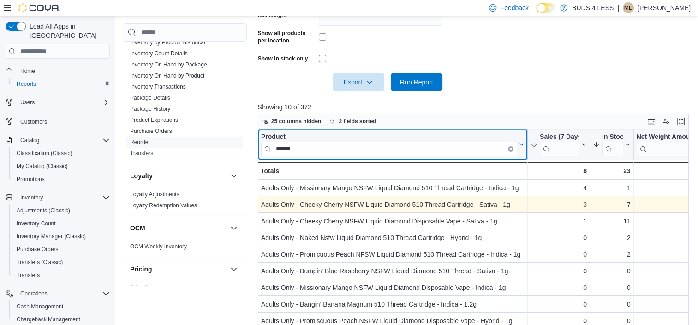
scroll to position [360, 0]
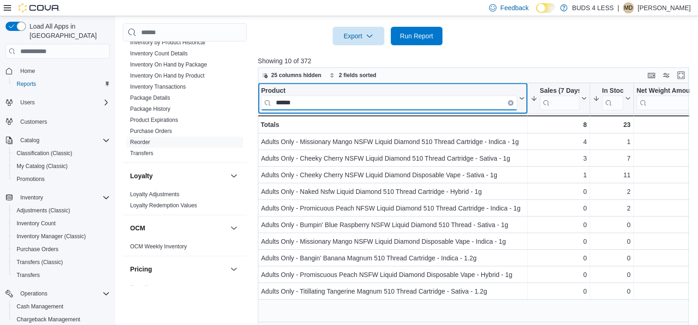
drag, startPoint x: 310, startPoint y: 94, endPoint x: 263, endPoint y: 94, distance: 47.0
click at [263, 95] on input "******" at bounding box center [389, 102] width 256 height 15
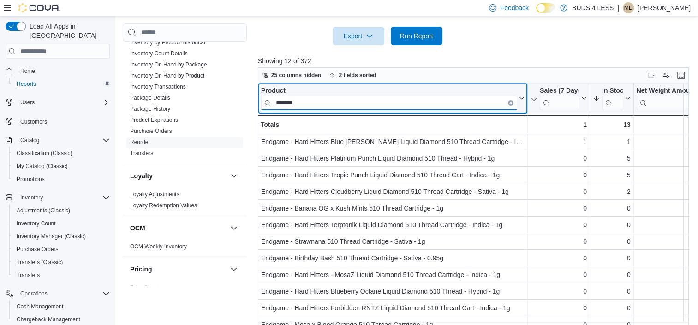
drag, startPoint x: 308, startPoint y: 95, endPoint x: 264, endPoint y: 94, distance: 43.8
click at [264, 95] on input "*******" at bounding box center [389, 102] width 256 height 15
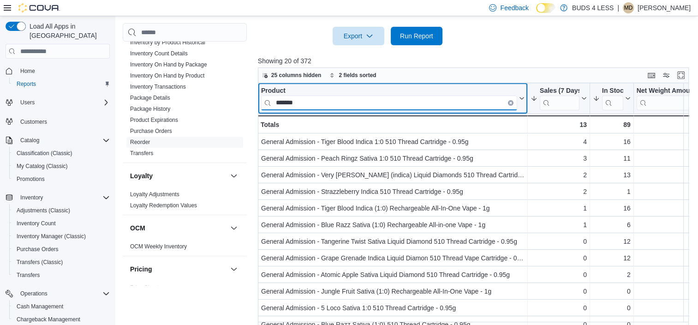
drag, startPoint x: 331, startPoint y: 93, endPoint x: 255, endPoint y: 86, distance: 76.8
click at [255, 86] on div "Cash Management Cash Management Cash Out Details Compliance OCS Transaction Sub…" at bounding box center [408, 14] width 570 height 626
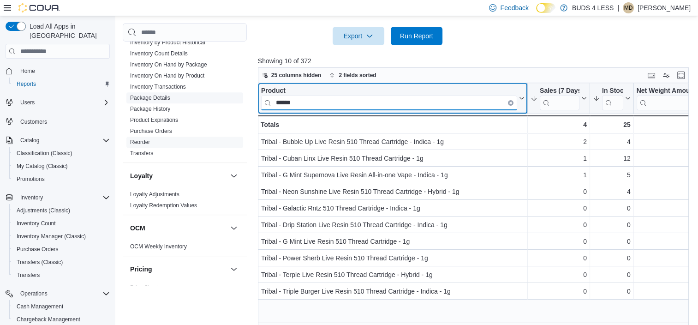
drag, startPoint x: 351, startPoint y: 94, endPoint x: 222, endPoint y: 93, distance: 129.1
click at [222, 93] on div "Cash Management Cash Management Cash Out Details Compliance OCS Transaction Sub…" at bounding box center [408, 14] width 570 height 626
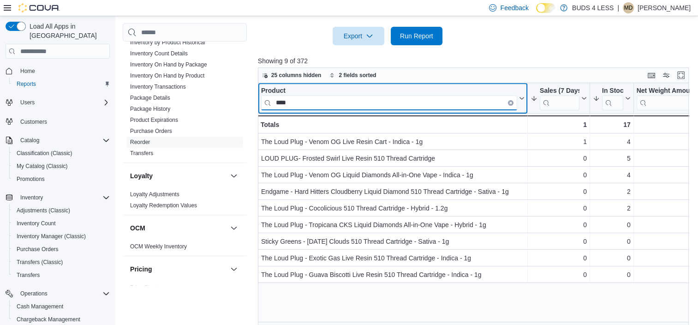
drag, startPoint x: 308, startPoint y: 92, endPoint x: 241, endPoint y: 90, distance: 66.9
click at [241, 90] on div "Cash Management Cash Management Cash Out Details Compliance OCS Transaction Sub…" at bounding box center [408, 14] width 570 height 626
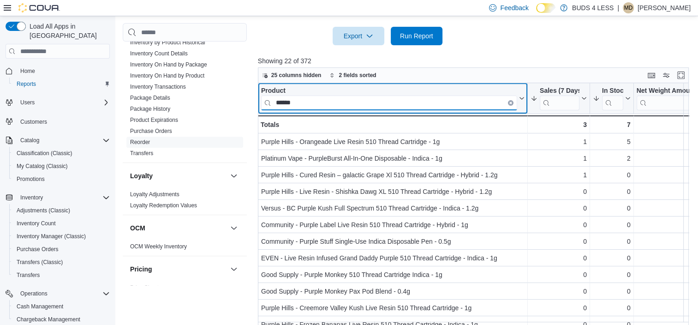
drag, startPoint x: 319, startPoint y: 89, endPoint x: 257, endPoint y: 90, distance: 61.3
click at [258, 90] on div "Product ****** Click to view column header actions" at bounding box center [393, 98] width 270 height 31
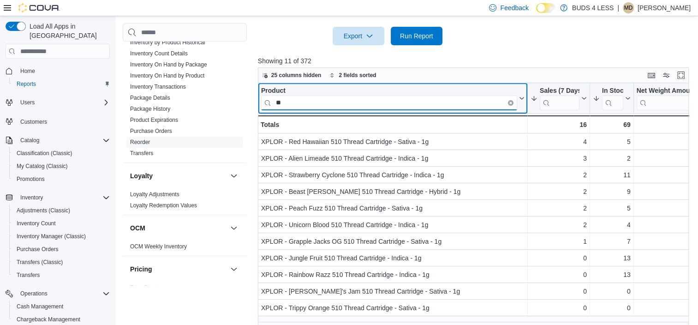
type input "*"
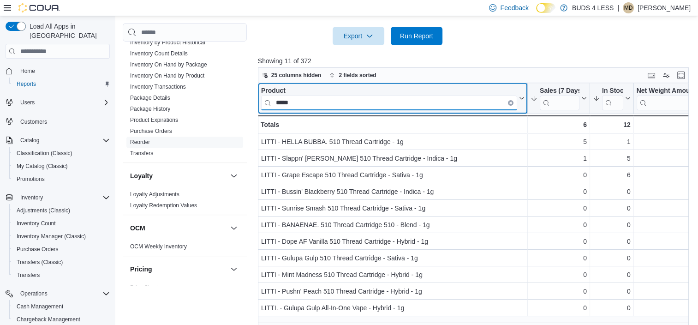
drag, startPoint x: 311, startPoint y: 96, endPoint x: 244, endPoint y: 88, distance: 67.8
click at [244, 88] on div "Cash Management Cash Management Cash Out Details Compliance OCS Transaction Sub…" at bounding box center [408, 14] width 570 height 626
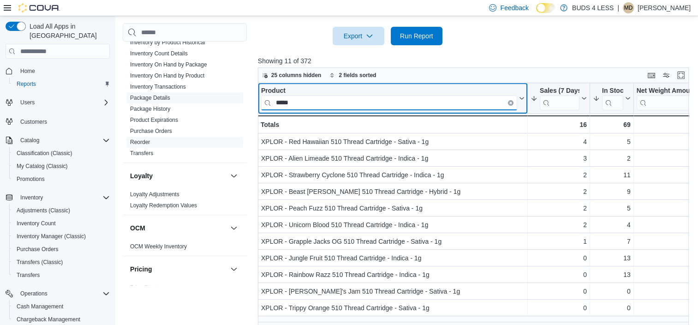
drag, startPoint x: 341, startPoint y: 93, endPoint x: 223, endPoint y: 92, distance: 118.1
click at [223, 92] on div "Cash Management Cash Management Cash Out Details Compliance OCS Transaction Sub…" at bounding box center [408, 14] width 570 height 626
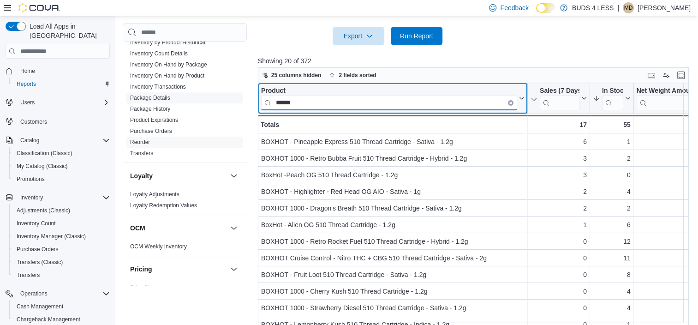
drag, startPoint x: 342, startPoint y: 89, endPoint x: 232, endPoint y: 90, distance: 109.8
click at [232, 90] on div "Cash Management Cash Management Cash Out Details Compliance OCS Transaction Sub…" at bounding box center [408, 14] width 570 height 626
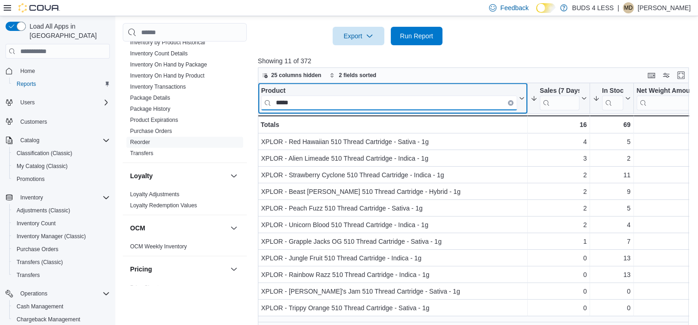
drag, startPoint x: 304, startPoint y: 94, endPoint x: 245, endPoint y: 94, distance: 59.0
click at [245, 94] on div "Cash Management Cash Management Cash Out Details Compliance OCS Transaction Sub…" at bounding box center [408, 14] width 570 height 626
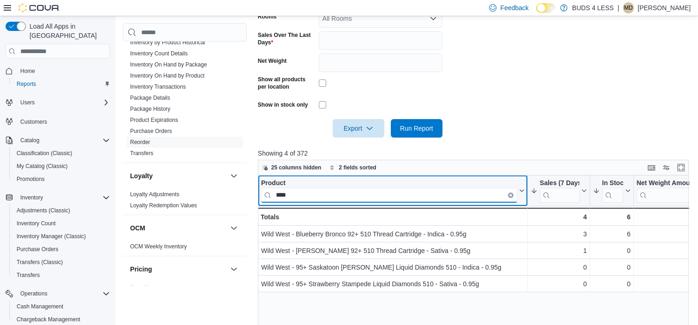
scroll to position [267, 0]
drag, startPoint x: 310, startPoint y: 181, endPoint x: 252, endPoint y: 181, distance: 57.7
click at [252, 181] on div "Cash Management Cash Management Cash Out Details Compliance OCS Transaction Sub…" at bounding box center [408, 106] width 570 height 626
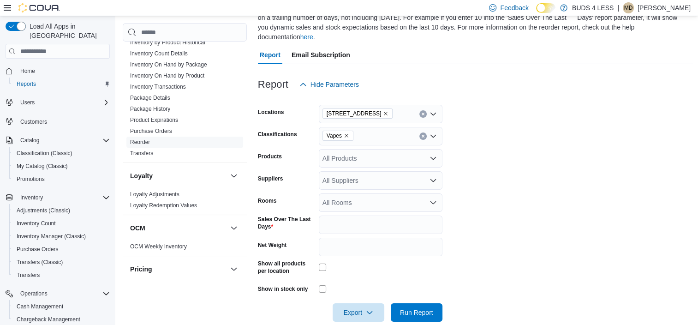
scroll to position [83, 0]
type input "****"
click at [346, 133] on icon "Remove Vapes from selection in this group" at bounding box center [347, 136] width 6 height 6
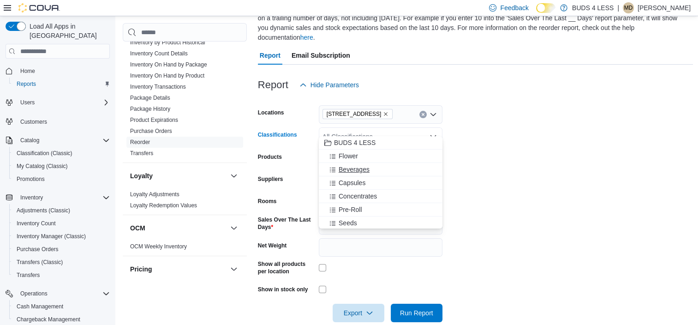
click at [360, 168] on span "Beverages" at bounding box center [354, 169] width 31 height 9
click at [592, 157] on form "Locations 2125 16th St E., Unit H3 Classifications Beverages Combo box. Selecte…" at bounding box center [475, 208] width 435 height 228
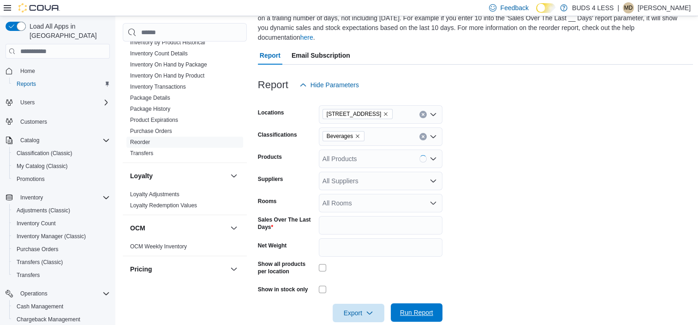
click at [424, 303] on span "Run Report" at bounding box center [416, 312] width 41 height 18
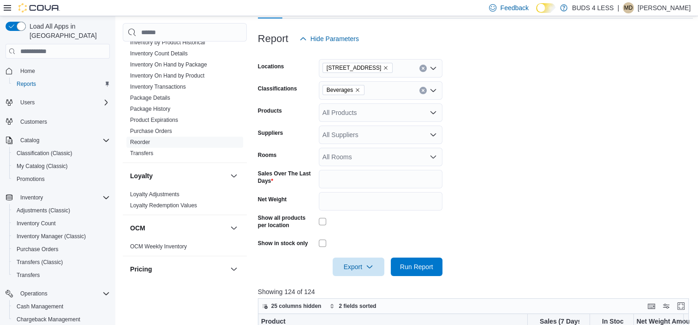
scroll to position [83, 0]
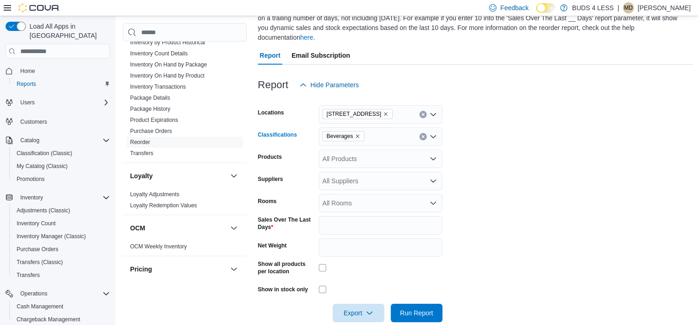
click at [357, 133] on icon "Remove Beverages from selection in this group" at bounding box center [358, 136] width 6 height 6
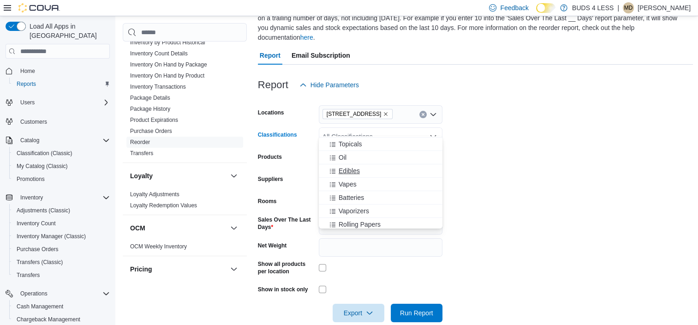
click at [351, 172] on span "Edibles" at bounding box center [349, 170] width 21 height 9
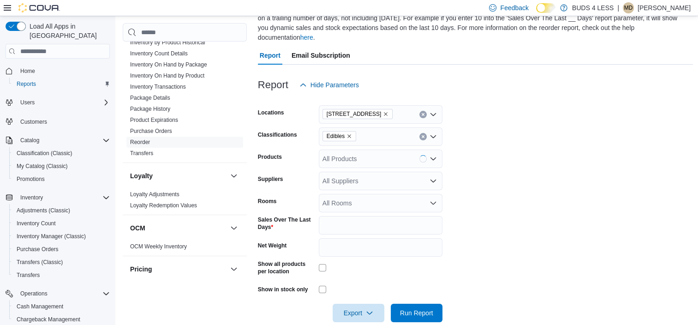
click at [534, 172] on form "Locations 2125 16th St E., Unit H3 Classifications Edibles Products All Product…" at bounding box center [475, 208] width 435 height 228
click at [418, 308] on span "Run Report" at bounding box center [416, 312] width 33 height 9
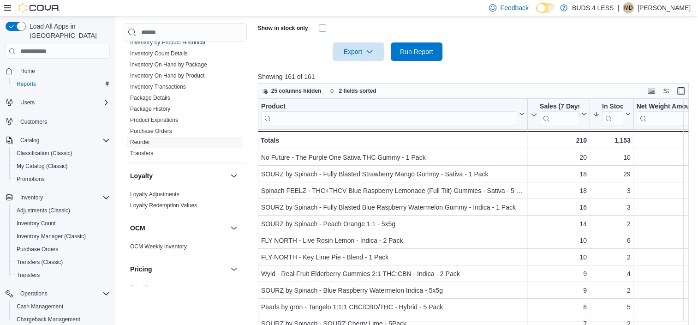
scroll to position [360, 0]
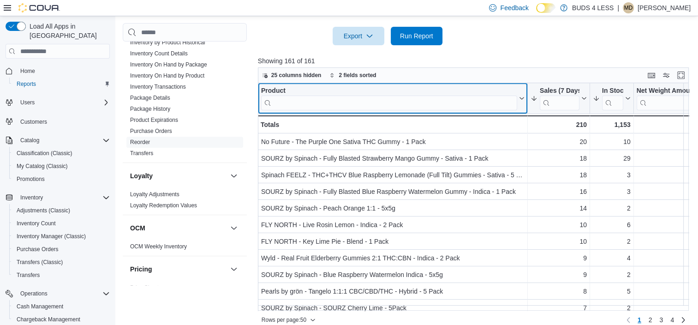
click at [357, 97] on input "search" at bounding box center [389, 102] width 256 height 15
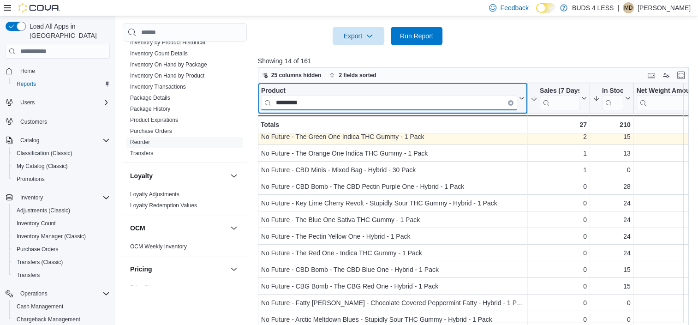
scroll to position [0, 0]
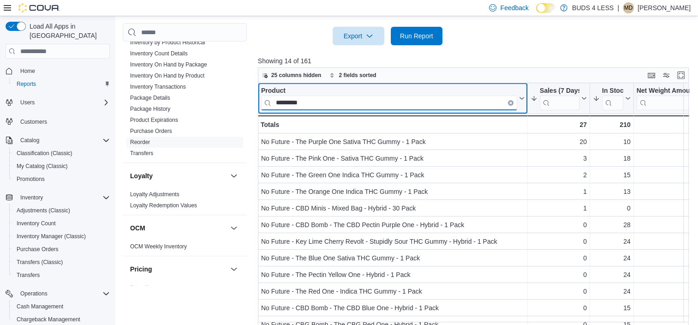
drag, startPoint x: 315, startPoint y: 93, endPoint x: 259, endPoint y: 93, distance: 56.3
click at [259, 93] on div "Product ********* Click to view column header actions" at bounding box center [393, 98] width 270 height 31
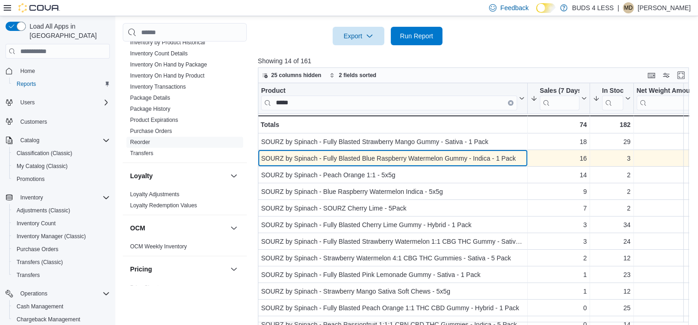
click at [401, 153] on div "SOURZ by Spinach - Fully Blasted Blue Raspberry Watermelon Gummy - Indica - 1 P…" at bounding box center [392, 158] width 263 height 11
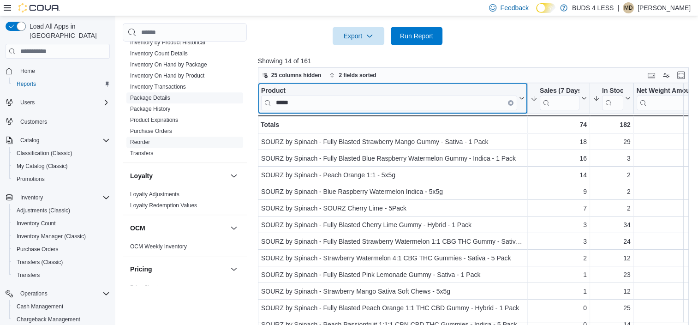
drag, startPoint x: 302, startPoint y: 94, endPoint x: 210, endPoint y: 88, distance: 92.4
click at [210, 88] on div "Cash Management Cash Management Cash Out Details Compliance OCS Transaction Sub…" at bounding box center [408, 14] width 570 height 626
drag, startPoint x: 321, startPoint y: 92, endPoint x: 213, endPoint y: 92, distance: 108.4
click at [213, 92] on div "Cash Management Cash Management Cash Out Details Compliance OCS Transaction Sub…" at bounding box center [408, 14] width 570 height 626
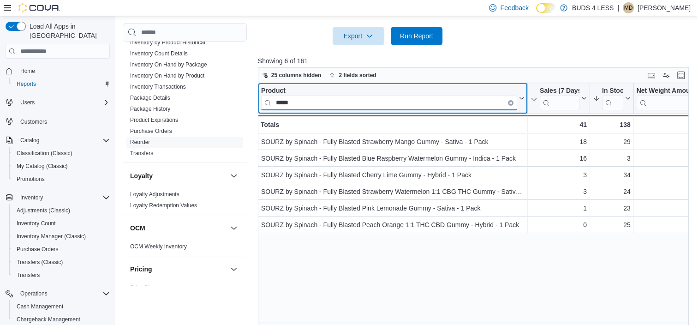
drag, startPoint x: 309, startPoint y: 92, endPoint x: 239, endPoint y: 92, distance: 70.1
click at [239, 92] on div "Cash Management Cash Management Cash Out Details Compliance OCS Transaction Sub…" at bounding box center [408, 14] width 570 height 626
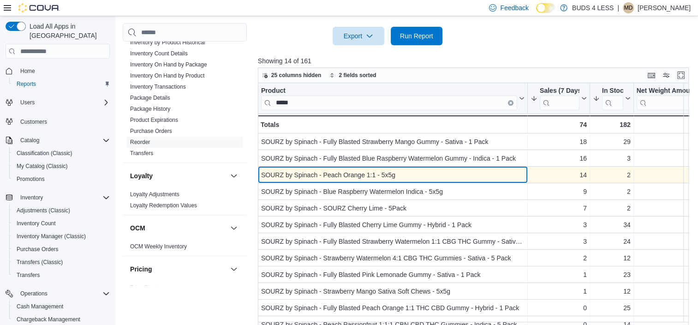
click at [359, 169] on div "SOURZ by Spinach - Peach Orange 1:1 - 5x5g" at bounding box center [392, 174] width 263 height 11
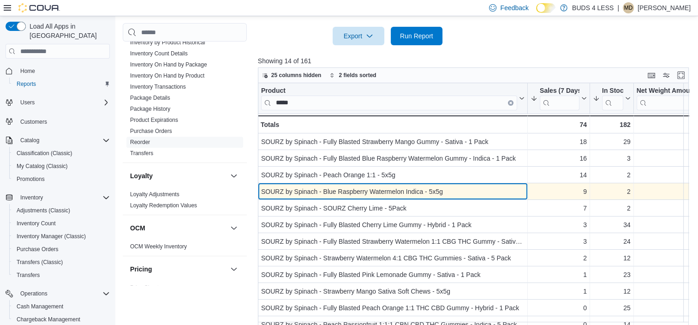
click at [435, 186] on div "SOURZ by Spinach - Blue Raspberry Watermelon Indica - 5x5g" at bounding box center [392, 191] width 263 height 11
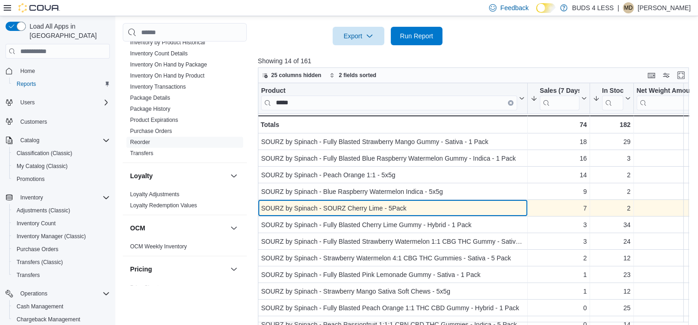
click at [382, 202] on div "SOURZ by Spinach - SOURZ Cherry Lime - 5Pack" at bounding box center [392, 207] width 263 height 11
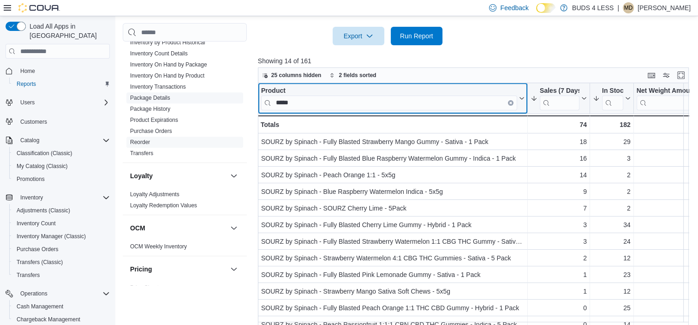
drag, startPoint x: 330, startPoint y: 96, endPoint x: 229, endPoint y: 93, distance: 101.1
click at [230, 93] on div "Cash Management Cash Management Cash Out Details Compliance OCS Transaction Sub…" at bounding box center [408, 14] width 570 height 626
drag, startPoint x: 312, startPoint y: 97, endPoint x: 273, endPoint y: 92, distance: 39.1
click at [273, 95] on input "*****" at bounding box center [389, 102] width 256 height 15
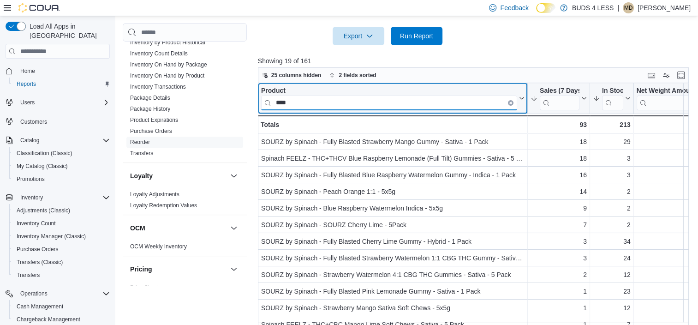
drag, startPoint x: 308, startPoint y: 93, endPoint x: 254, endPoint y: 94, distance: 54.4
click at [254, 94] on div "Cash Management Cash Management Cash Out Details Compliance OCS Transaction Sub…" at bounding box center [408, 14] width 570 height 626
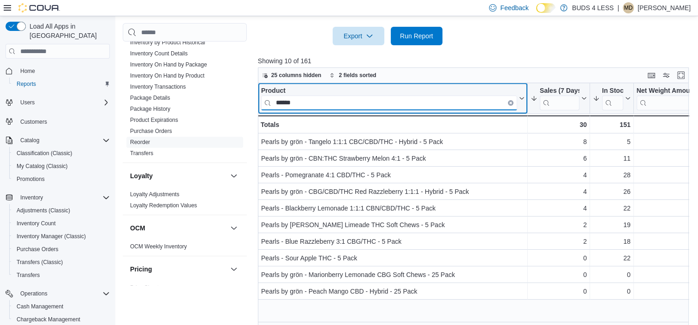
drag, startPoint x: 333, startPoint y: 93, endPoint x: 251, endPoint y: 97, distance: 81.7
click at [251, 97] on div "Cash Management Cash Management Cash Out Details Compliance OCS Transaction Sub…" at bounding box center [408, 14] width 570 height 626
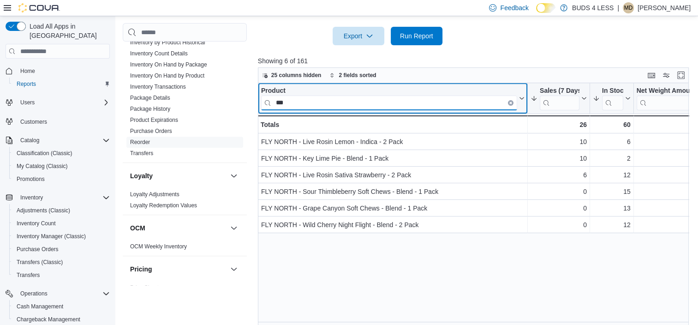
drag, startPoint x: 334, startPoint y: 95, endPoint x: 240, endPoint y: 92, distance: 94.1
click at [240, 92] on div "Cash Management Cash Management Cash Out Details Compliance OCS Transaction Sub…" at bounding box center [408, 14] width 570 height 626
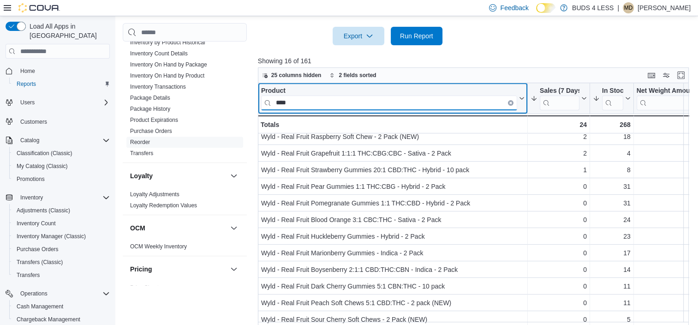
scroll to position [30, 0]
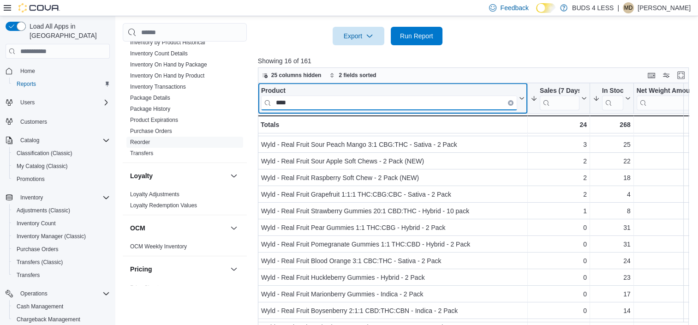
drag, startPoint x: 333, startPoint y: 91, endPoint x: 266, endPoint y: 90, distance: 67.3
click at [268, 95] on input "****" at bounding box center [389, 102] width 256 height 15
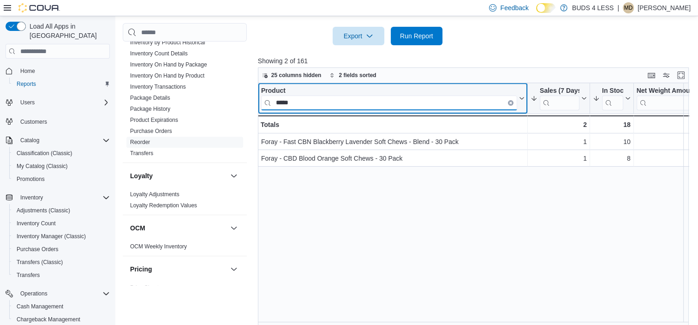
scroll to position [0, 0]
drag, startPoint x: 319, startPoint y: 92, endPoint x: 235, endPoint y: 92, distance: 83.9
click at [235, 92] on div "Cash Management Cash Management Cash Out Details Compliance OCS Transaction Sub…" at bounding box center [408, 14] width 570 height 626
type input "*******"
drag, startPoint x: 307, startPoint y: 95, endPoint x: 204, endPoint y: 90, distance: 103.0
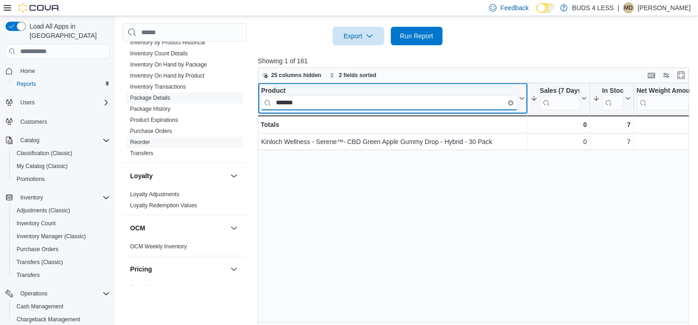
click at [204, 90] on div "Cash Management Cash Management Cash Out Details Compliance OCS Transaction Sub…" at bounding box center [408, 14] width 570 height 626
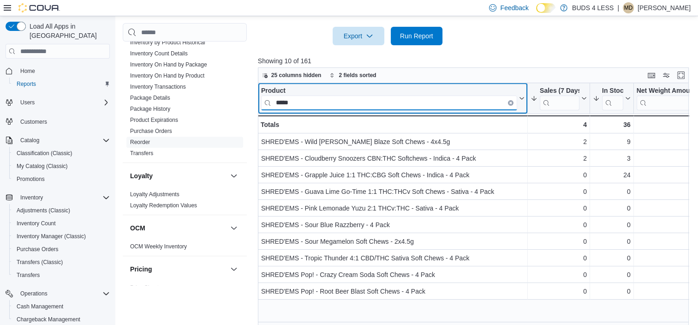
type input "*****"
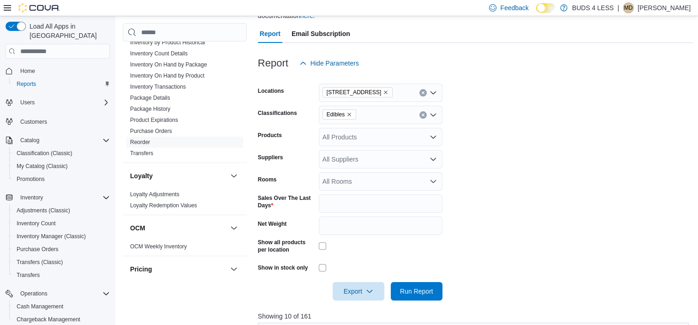
scroll to position [83, 0]
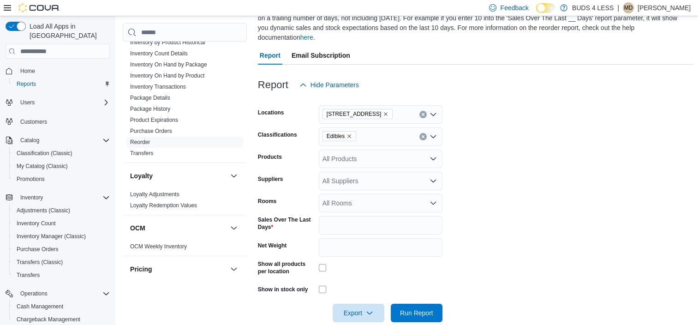
click at [349, 134] on icon "Remove Edibles from selection in this group" at bounding box center [349, 136] width 4 height 4
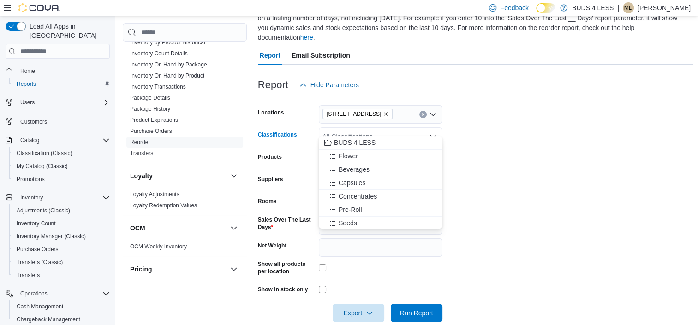
click at [357, 194] on span "Concentrates" at bounding box center [358, 195] width 38 height 9
click at [511, 175] on form "Locations 2125 16th St E., Unit H3 Classifications Concentrates Combo box. Sele…" at bounding box center [475, 208] width 435 height 228
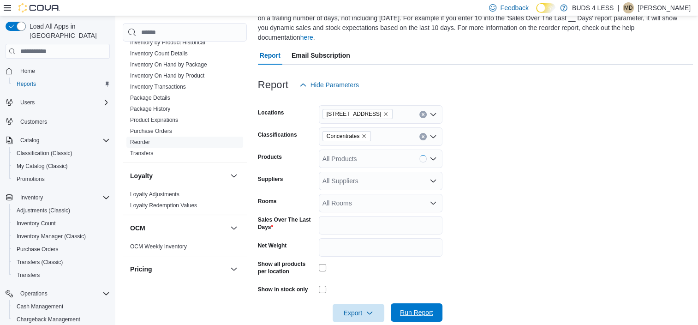
click at [418, 308] on span "Run Report" at bounding box center [416, 312] width 33 height 9
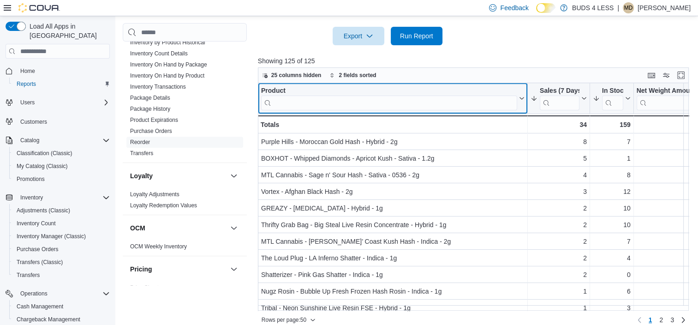
click at [323, 95] on input "search" at bounding box center [389, 102] width 256 height 15
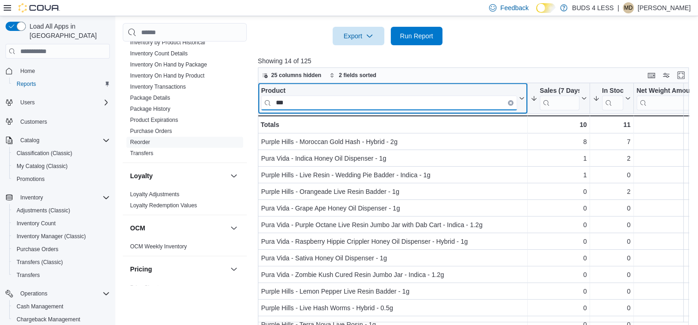
type input "***"
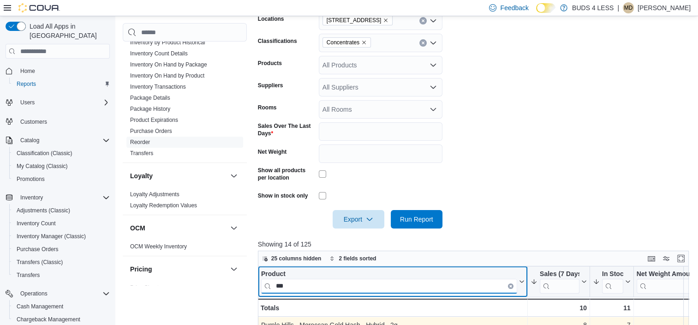
scroll to position [129, 0]
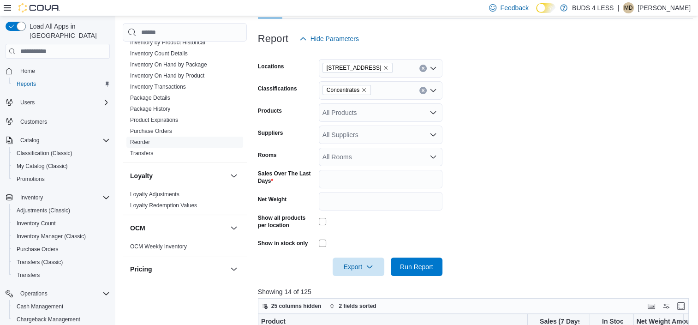
click at [363, 88] on icon "Remove Concentrates from selection in this group" at bounding box center [364, 90] width 4 height 4
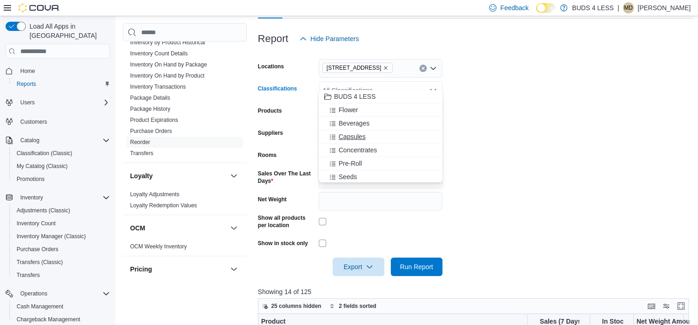
click at [351, 139] on span "Capsules" at bounding box center [352, 136] width 27 height 9
click at [343, 172] on span "Topicals" at bounding box center [351, 176] width 24 height 9
click at [343, 172] on span "Oil" at bounding box center [343, 175] width 8 height 9
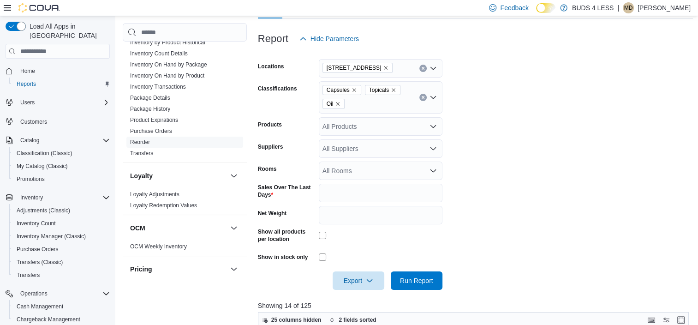
click at [500, 161] on form "Locations 2125 16th St E., Unit H3 Classifications Capsules Topicals Oil Produc…" at bounding box center [475, 169] width 435 height 242
click at [414, 275] on span "Run Report" at bounding box center [416, 279] width 33 height 9
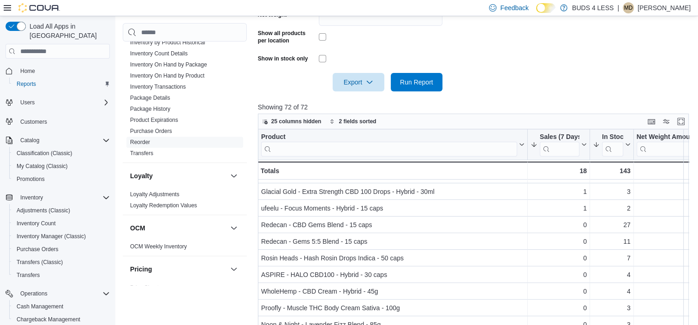
scroll to position [138, 0]
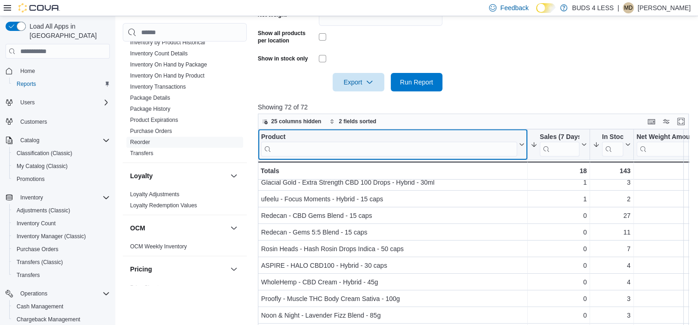
click at [339, 142] on input "search" at bounding box center [389, 149] width 256 height 15
type input "*"
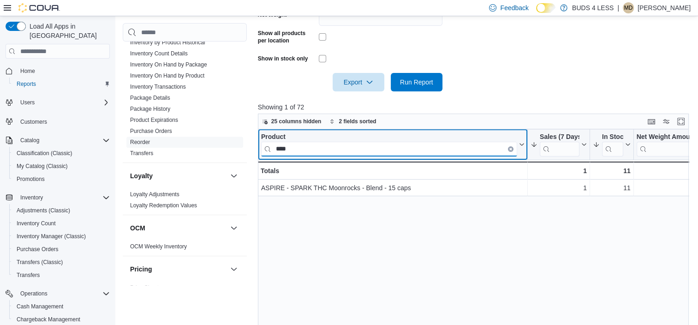
scroll to position [0, 0]
type input "****"
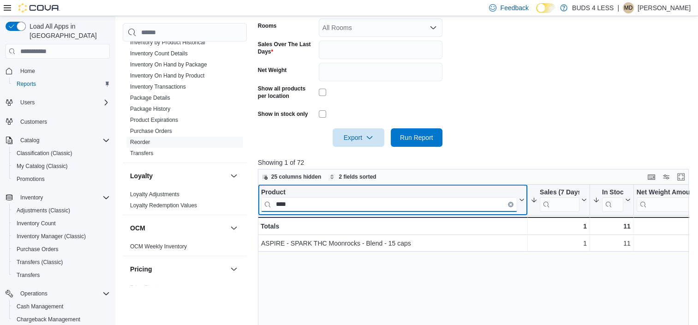
scroll to position [97, 0]
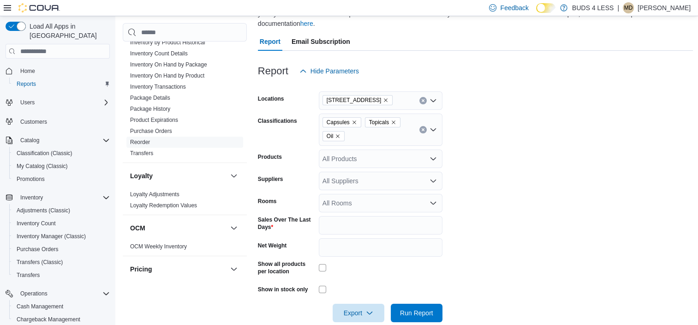
click at [352, 119] on icon "Remove Capsules from selection in this group" at bounding box center [354, 122] width 6 height 6
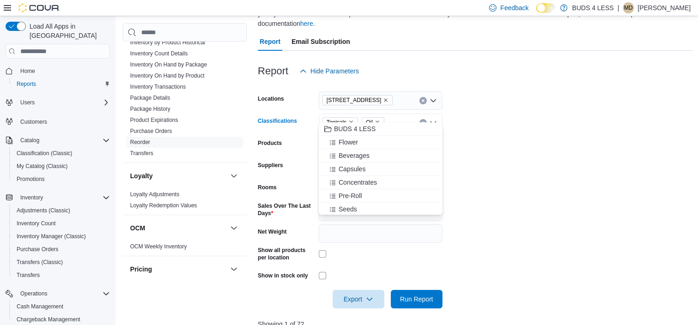
click at [352, 119] on icon "Remove Topicals from selection in this group" at bounding box center [351, 122] width 6 height 6
click at [337, 120] on icon "Remove Oil from selection in this group" at bounding box center [338, 122] width 4 height 4
click at [576, 143] on form "Locations 2125 16th St E., Unit H3 Classifications All Classifications Combo bo…" at bounding box center [475, 194] width 435 height 228
click at [397, 113] on div "All Classifications" at bounding box center [381, 122] width 124 height 18
click at [354, 139] on span "Flower" at bounding box center [348, 141] width 19 height 9
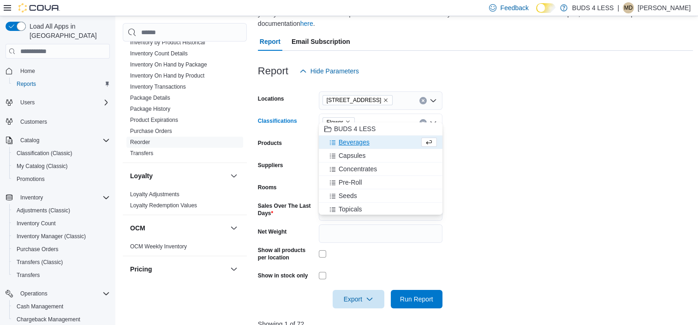
click at [483, 169] on form "Locations 2125 16th St E., Unit H3 Classifications Flower Combo box. Selected. …" at bounding box center [475, 194] width 435 height 228
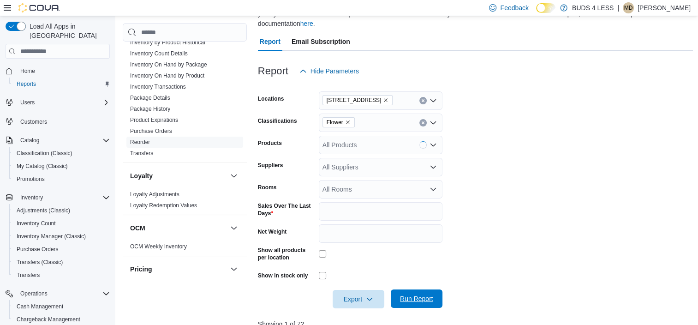
click at [421, 295] on span "Run Report" at bounding box center [416, 298] width 41 height 18
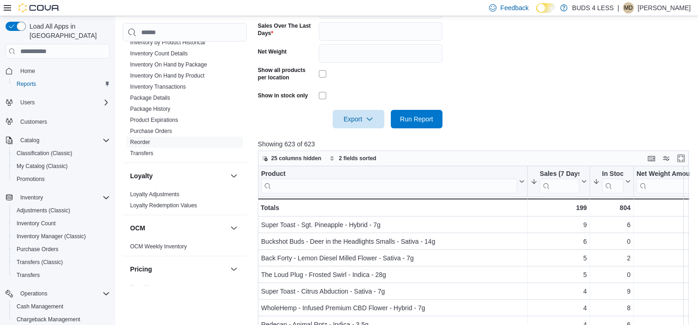
scroll to position [281, 0]
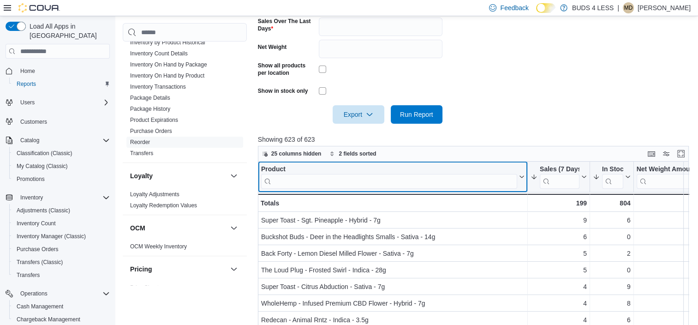
click at [373, 176] on input "search" at bounding box center [389, 181] width 256 height 15
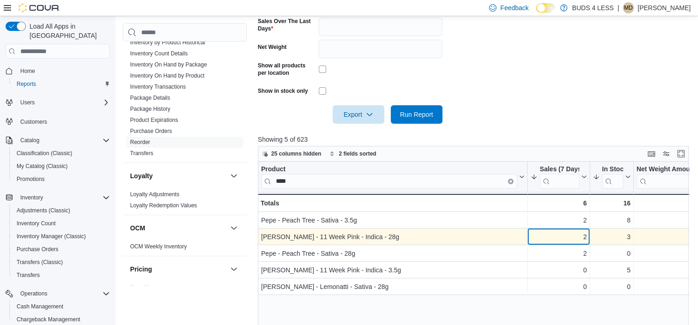
click at [562, 231] on div "2" at bounding box center [558, 236] width 56 height 11
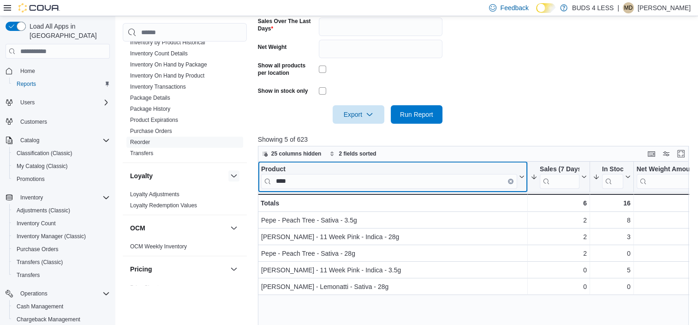
drag, startPoint x: 331, startPoint y: 170, endPoint x: 222, endPoint y: 165, distance: 108.9
click at [222, 165] on div "Cash Management Cash Management Cash Out Details Compliance OCS Transaction Sub…" at bounding box center [408, 93] width 570 height 626
drag, startPoint x: 294, startPoint y: 172, endPoint x: 261, endPoint y: 172, distance: 32.7
click at [261, 174] on input "****" at bounding box center [389, 181] width 256 height 15
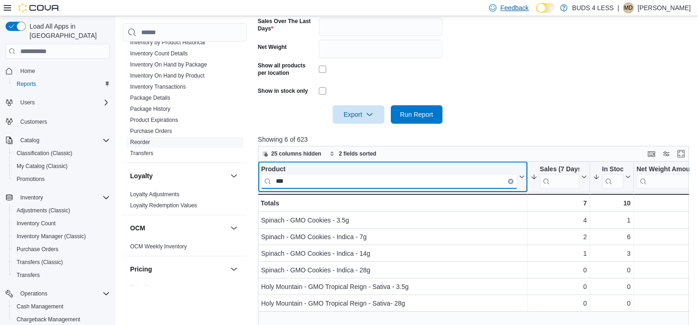
type input "***"
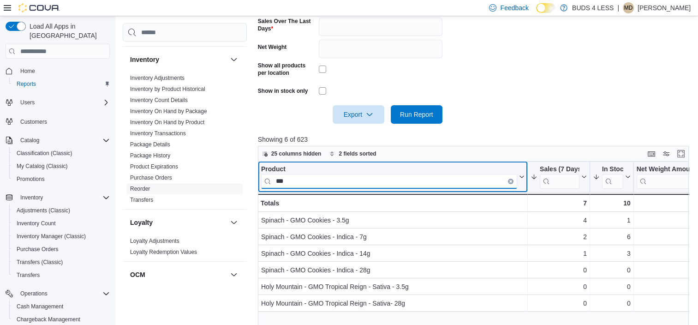
scroll to position [322, 0]
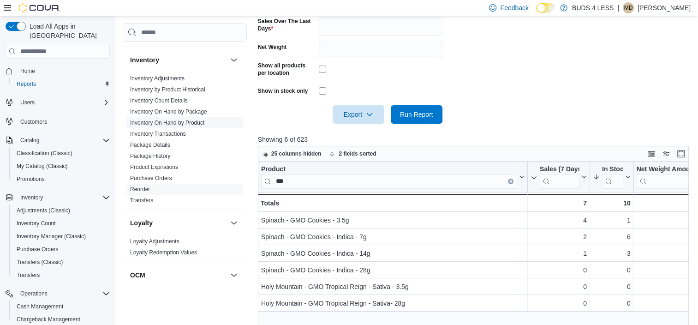
click at [192, 119] on link "Inventory On Hand by Product" at bounding box center [167, 122] width 74 height 6
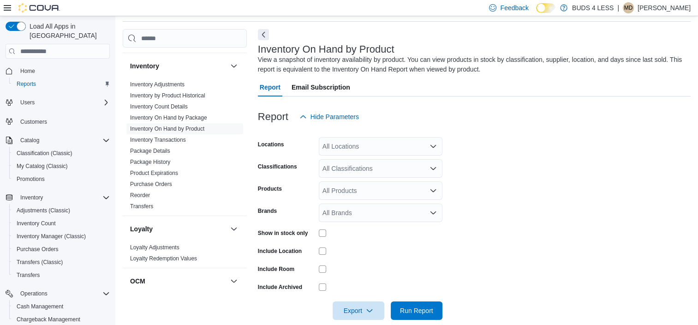
scroll to position [31, 0]
click at [352, 150] on div "All Locations" at bounding box center [381, 147] width 124 height 18
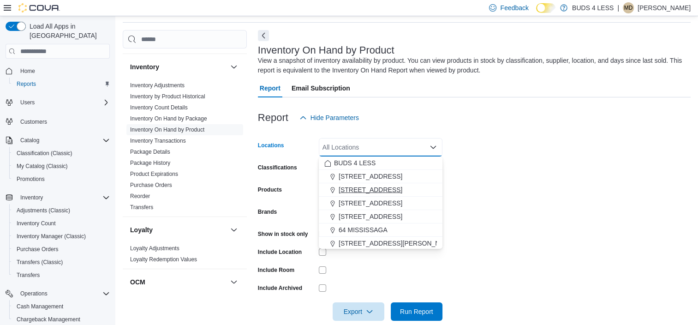
click at [366, 188] on span "[STREET_ADDRESS]" at bounding box center [371, 189] width 64 height 9
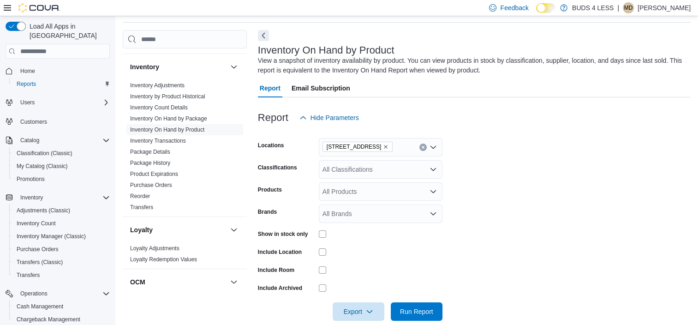
click at [487, 175] on form "Locations 2125 16th St E., Unit H3 Classifications All Classifications Products…" at bounding box center [474, 224] width 433 height 194
click at [380, 172] on div "All Classifications" at bounding box center [381, 169] width 124 height 18
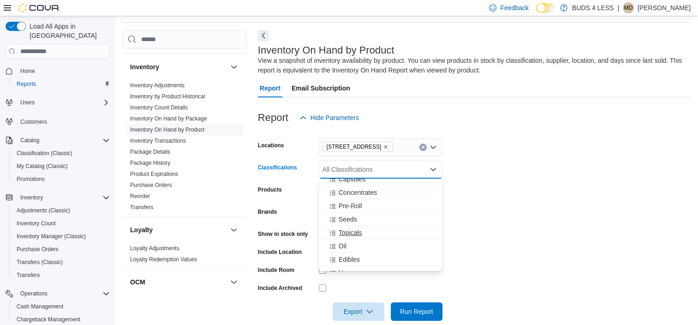
scroll to position [92, 0]
click at [351, 236] on span "Batteries" at bounding box center [351, 239] width 25 height 9
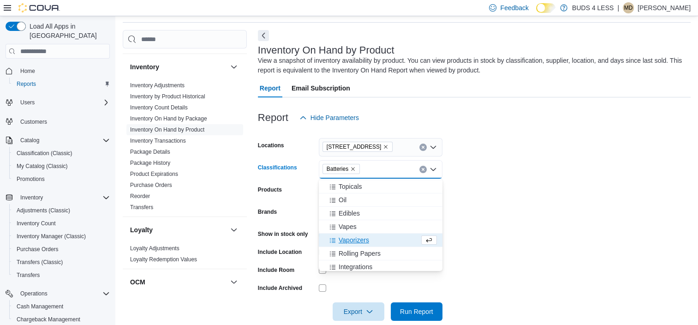
click at [351, 238] on span "Vaporizers" at bounding box center [354, 239] width 30 height 9
click at [351, 239] on span "Rolling Papers" at bounding box center [360, 239] width 42 height 9
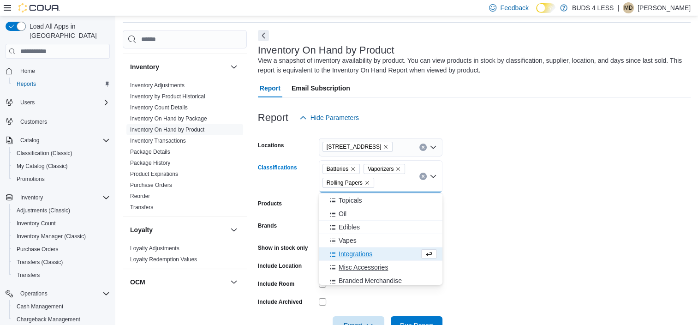
click at [363, 267] on span "Misc Accessories" at bounding box center [363, 266] width 49 height 9
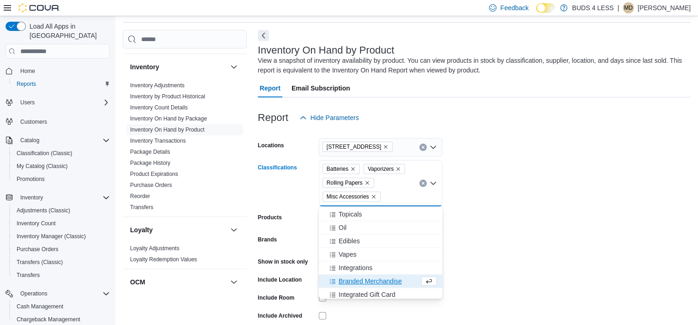
click at [363, 280] on span "Branded Merchandise" at bounding box center [370, 280] width 63 height 9
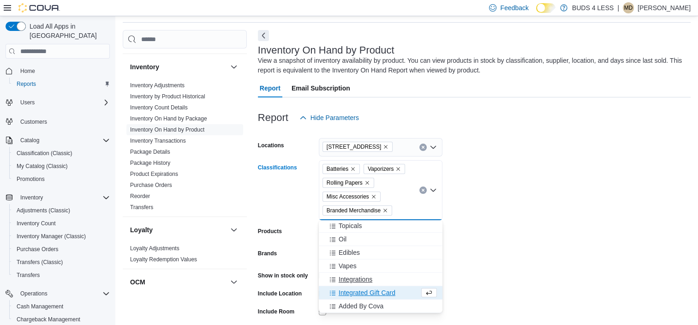
scroll to position [95, 0]
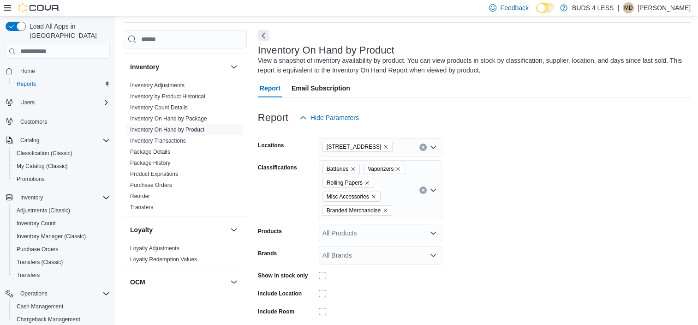
click at [520, 234] on form "Locations 2125 16th St E., Unit H3 Classifications Batteries Vaporizers Rolling…" at bounding box center [474, 244] width 433 height 235
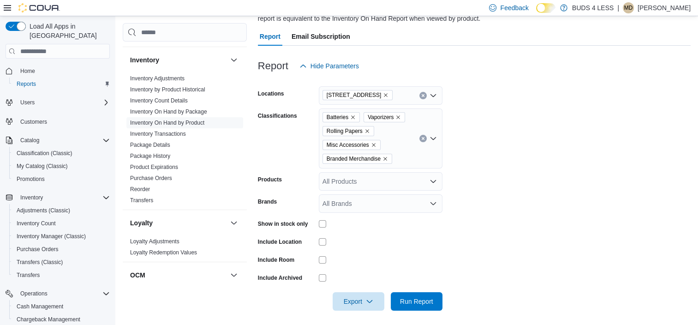
scroll to position [87, 0]
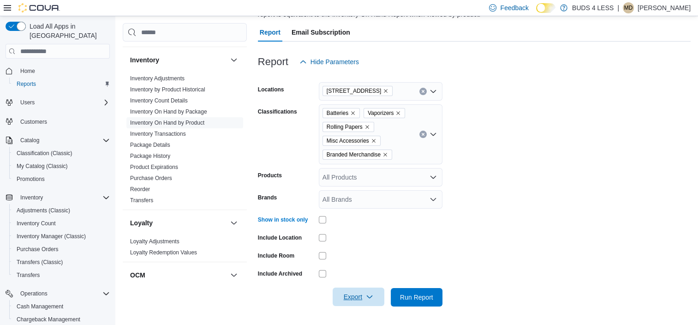
click at [367, 299] on icon "button" at bounding box center [369, 296] width 7 height 7
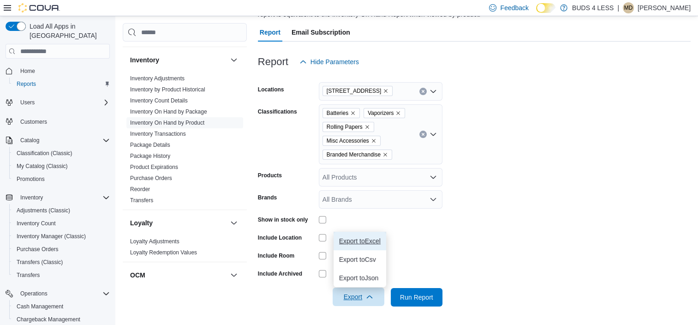
click at [357, 237] on span "Export to Excel" at bounding box center [360, 240] width 42 height 7
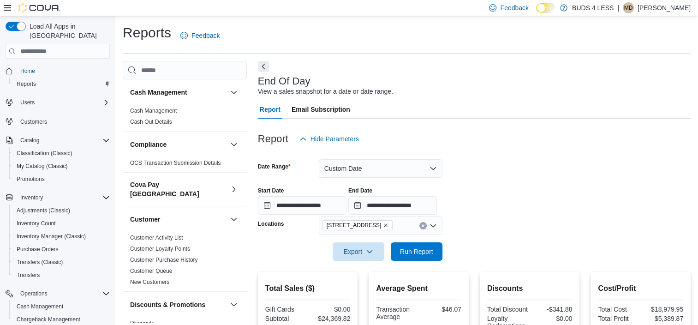
scroll to position [89, 0]
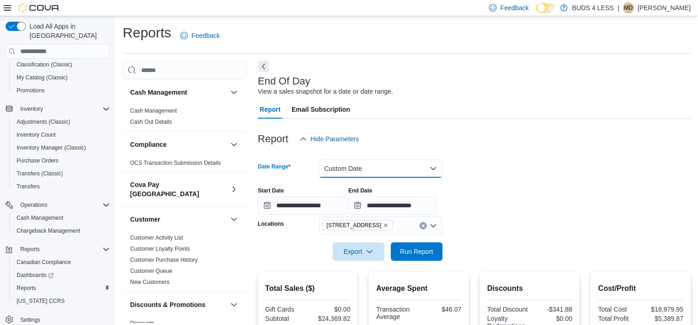
click at [403, 173] on button "Custom Date" at bounding box center [381, 168] width 124 height 18
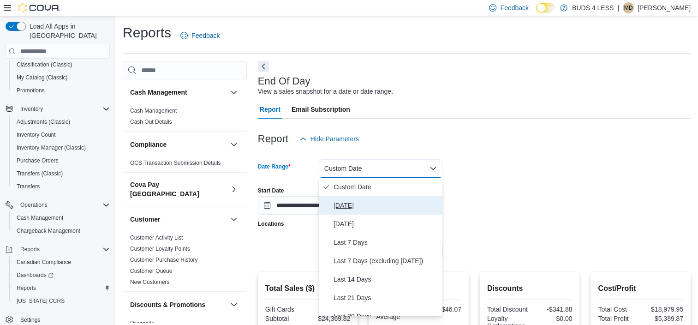
click at [342, 208] on span "[DATE]" at bounding box center [385, 205] width 105 height 11
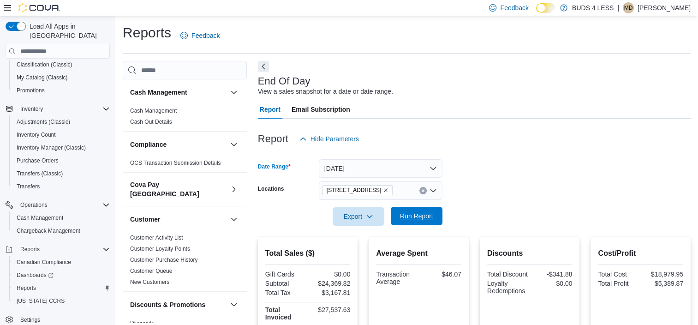
click at [422, 222] on span "Run Report" at bounding box center [416, 216] width 41 height 18
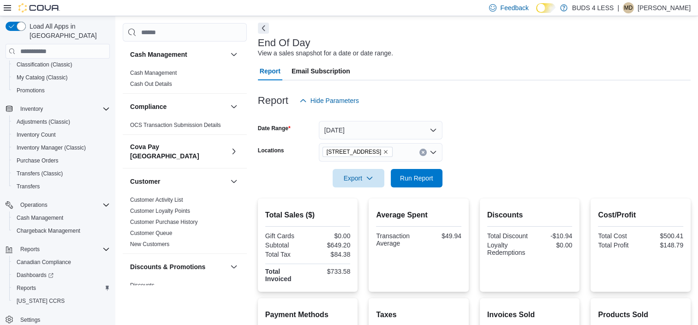
scroll to position [37, 0]
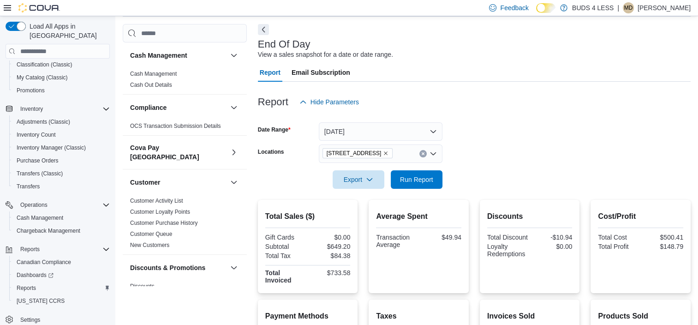
click at [388, 155] on icon "Remove 2125 16th St E., Unit H3 from selection in this group" at bounding box center [386, 153] width 6 height 6
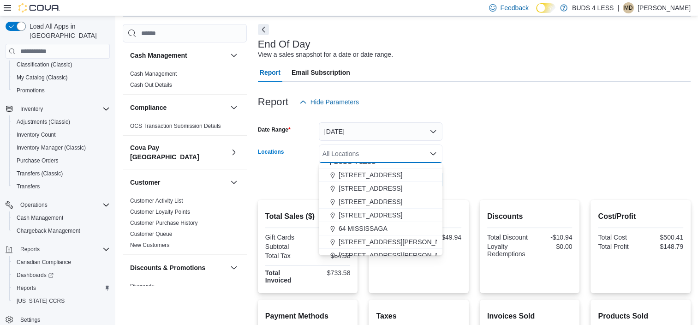
scroll to position [15, 0]
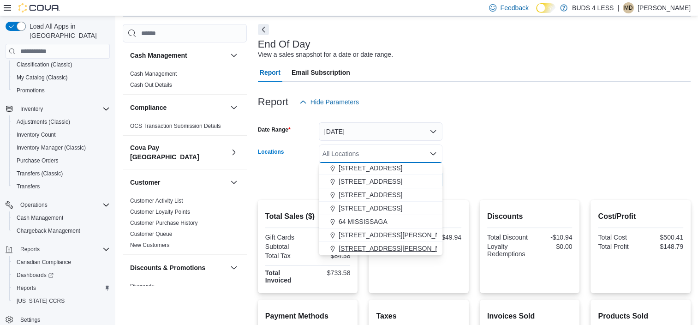
click at [374, 250] on span "[STREET_ADDRESS][PERSON_NAME]" at bounding box center [397, 248] width 117 height 9
click at [493, 173] on form "Date Range [DATE] Locations [STREET_ADDRESS][PERSON_NAME]-E Combo box. Selected…" at bounding box center [474, 149] width 433 height 77
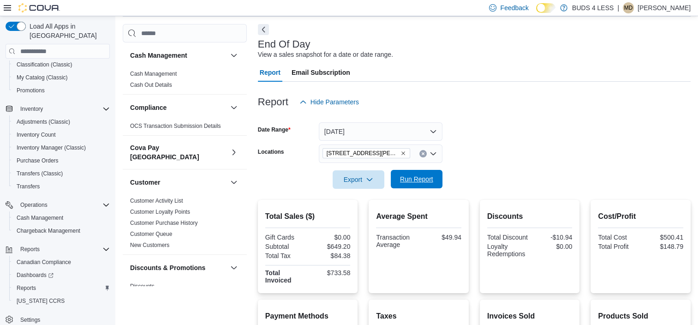
click at [411, 185] on span "Run Report" at bounding box center [416, 179] width 41 height 18
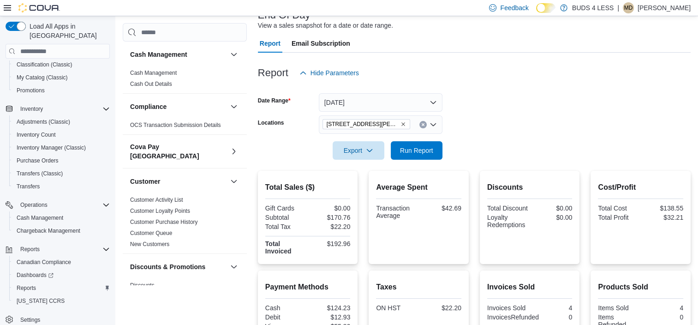
scroll to position [34, 0]
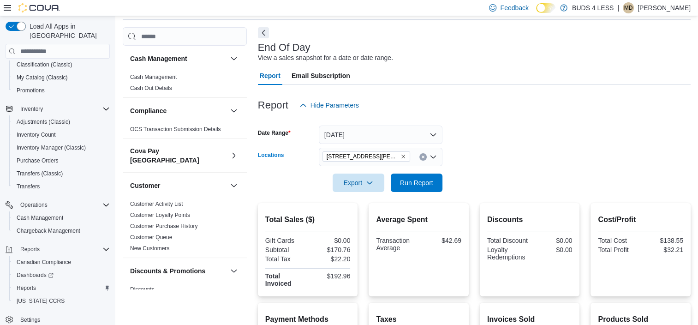
click at [402, 155] on icon "Remove 7500 LUNDY'S LANE UNIT C14-E from selection in this group" at bounding box center [403, 157] width 6 height 6
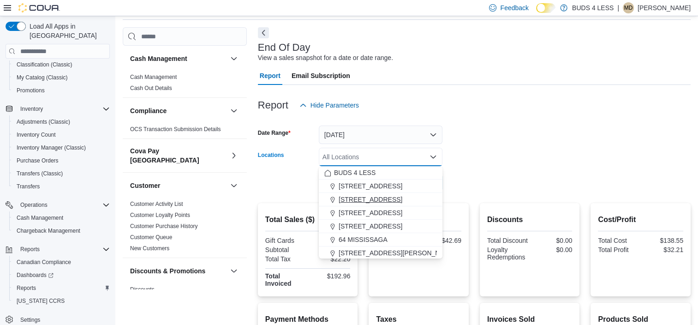
click at [355, 199] on span "[STREET_ADDRESS]" at bounding box center [371, 199] width 64 height 9
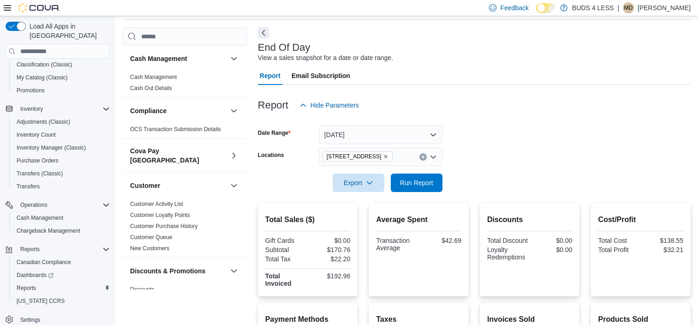
click at [523, 175] on form "Date Range [DATE] Locations [STREET_ADDRESS] Export Run Report" at bounding box center [474, 152] width 433 height 77
click at [403, 183] on span "Run Report" at bounding box center [416, 182] width 33 height 9
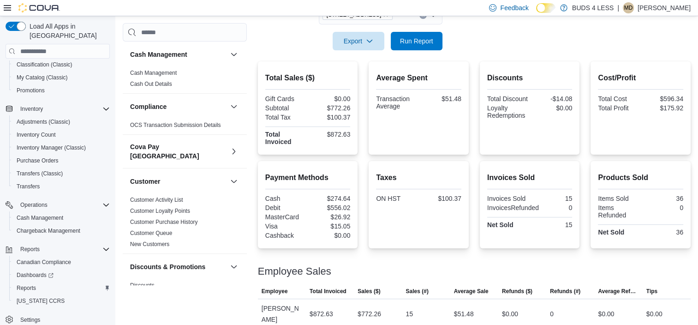
scroll to position [175, 0]
